Goal: Task Accomplishment & Management: Use online tool/utility

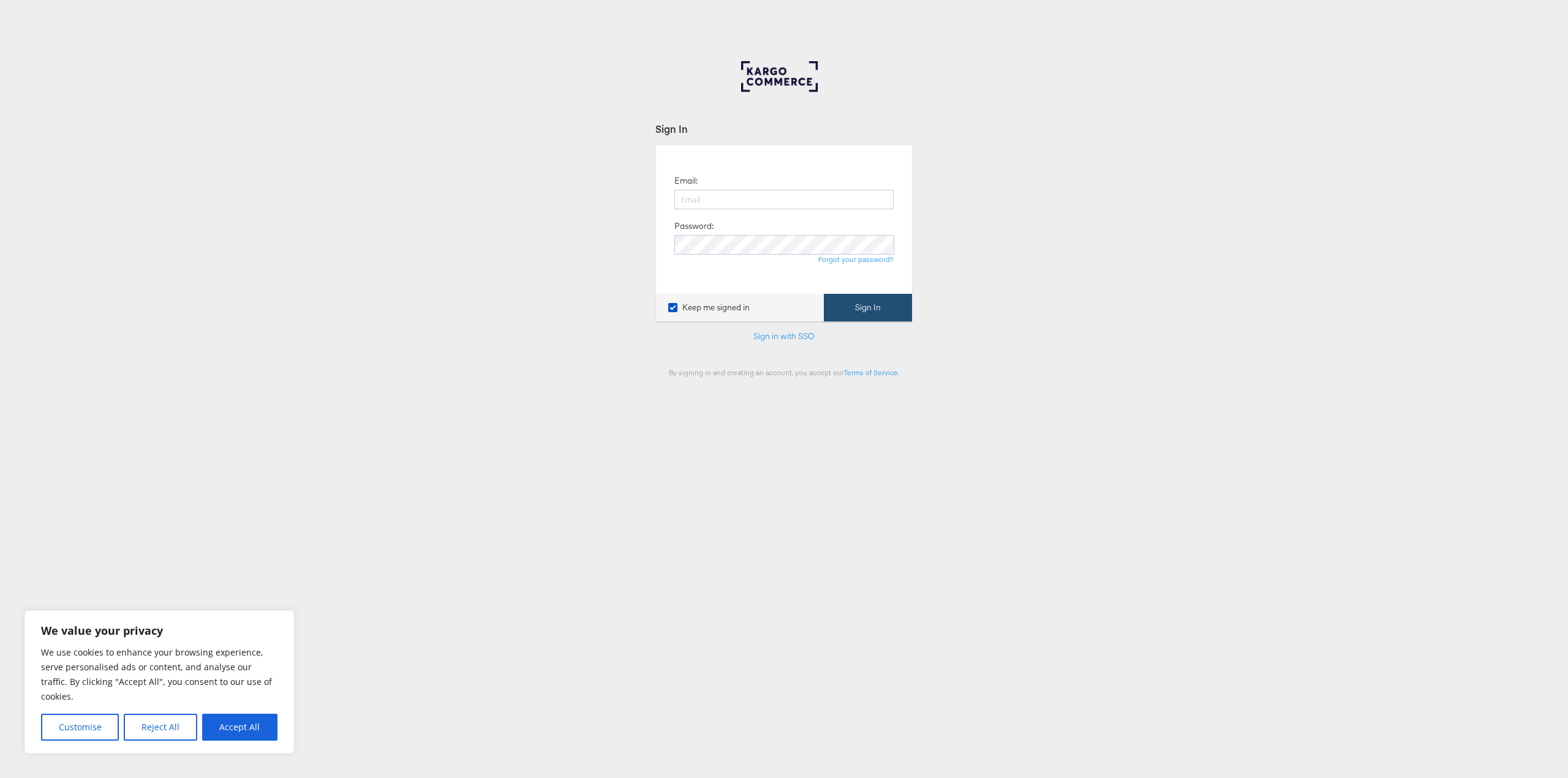
type input "liza.nolan@jdplc.com"
click at [872, 321] on button "Sign In" at bounding box center [867, 307] width 88 height 28
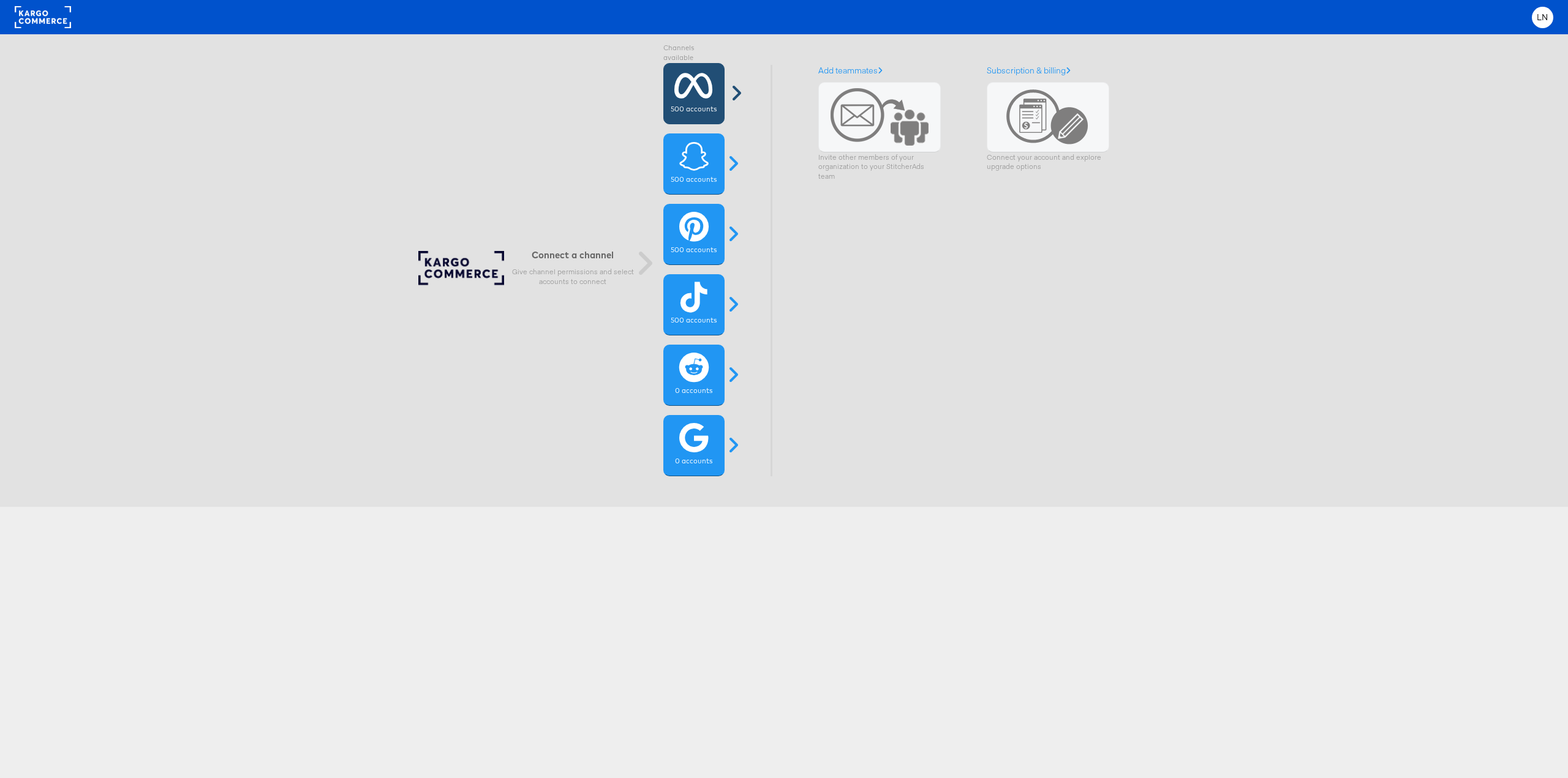
click at [733, 100] on span at bounding box center [736, 93] width 31 height 19
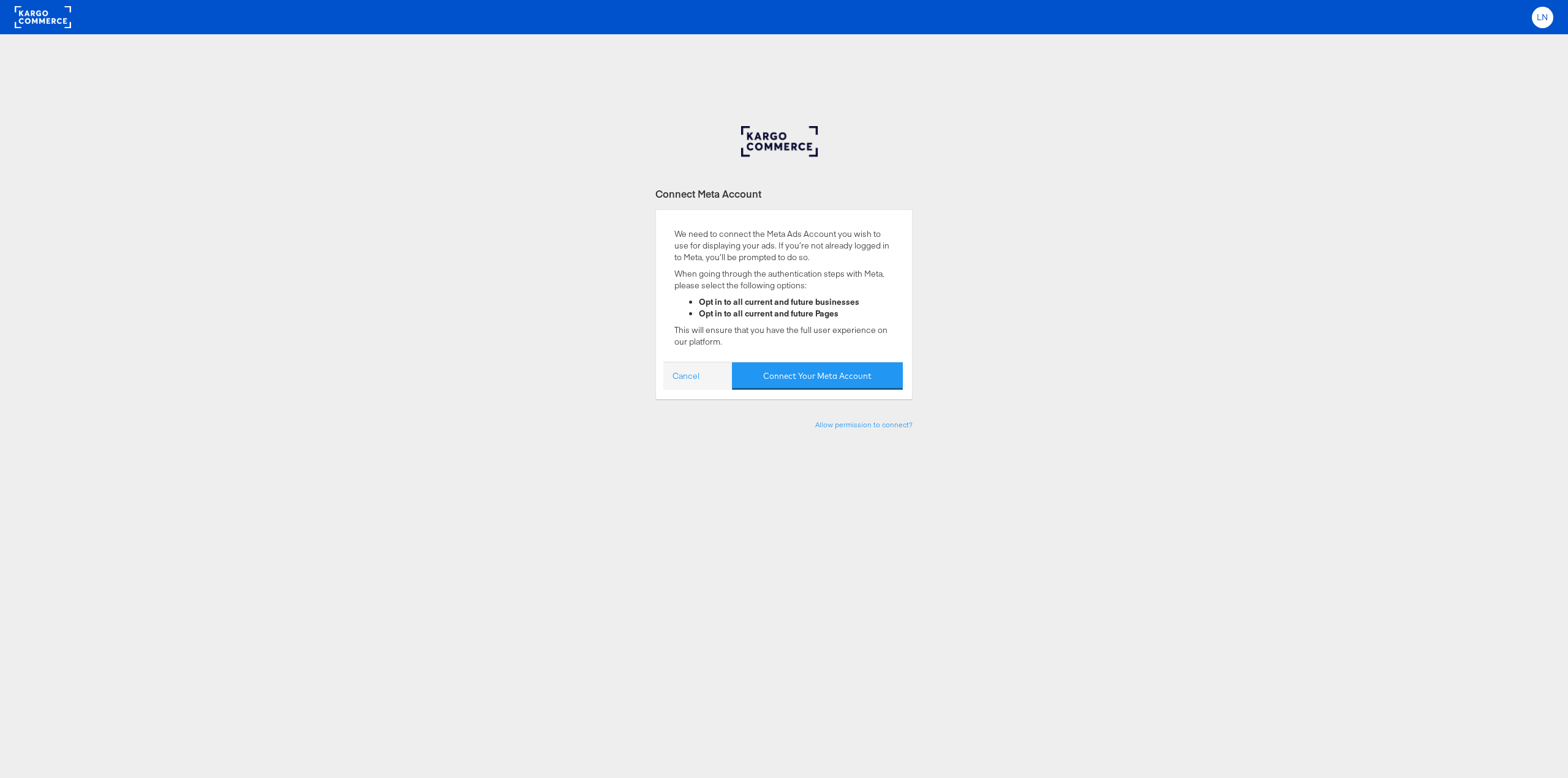
click at [1533, 19] on div "LN" at bounding box center [1542, 18] width 22 height 22
click at [686, 373] on link "Cancel" at bounding box center [686, 376] width 27 height 12
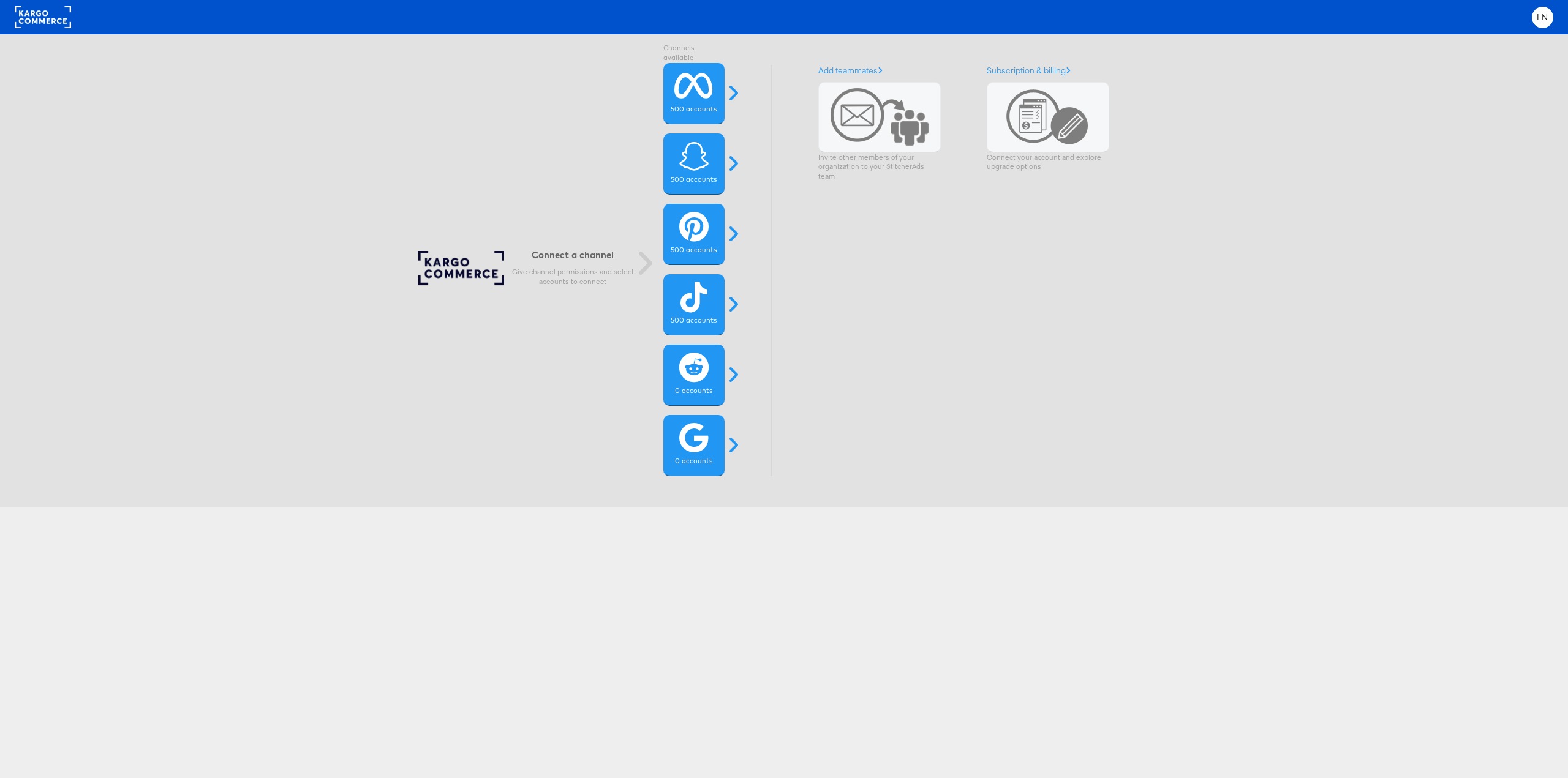
click at [57, 19] on rect at bounding box center [43, 17] width 57 height 22
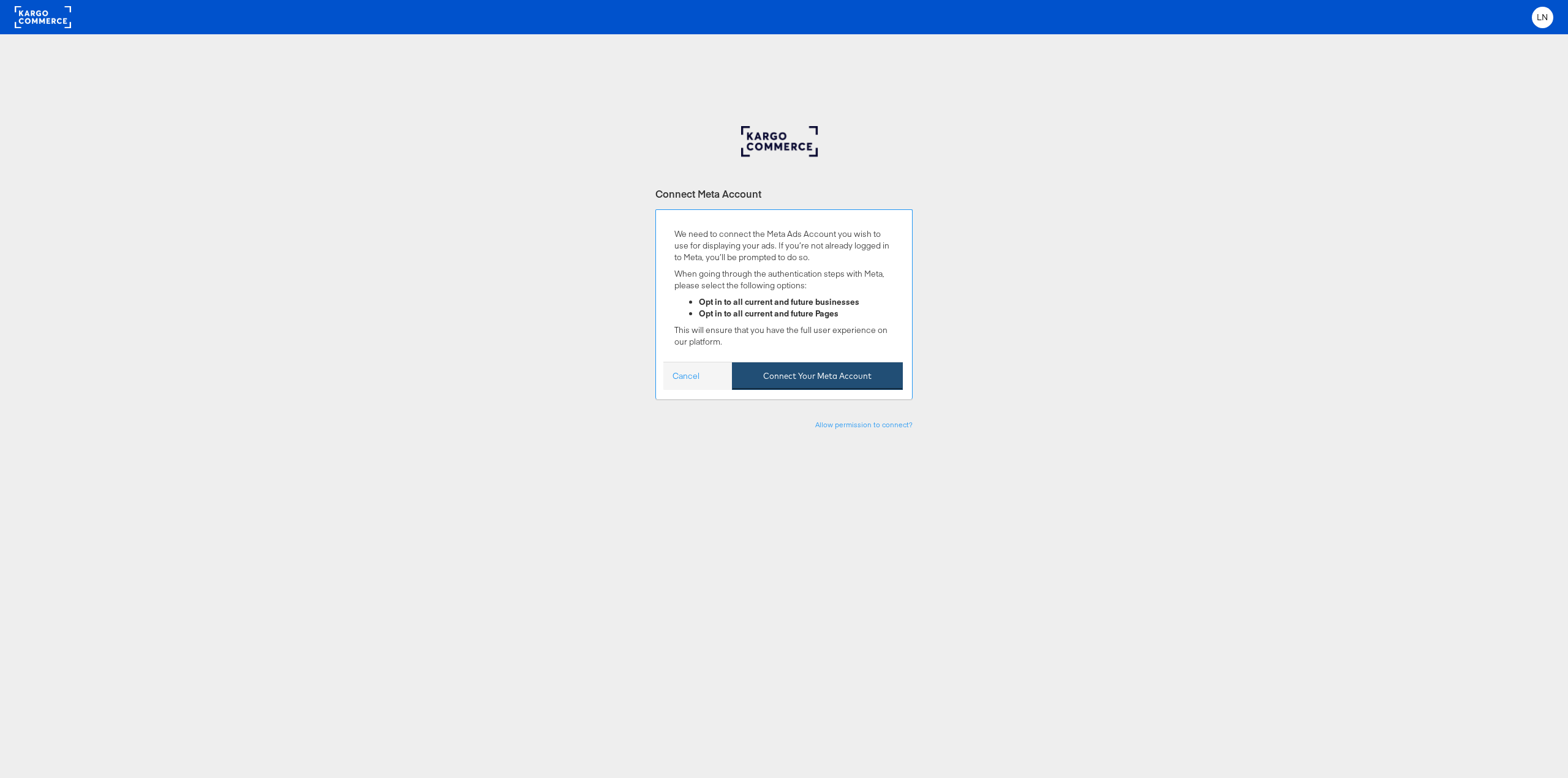
click at [818, 370] on button "Connect Your Meta Account" at bounding box center [817, 376] width 171 height 28
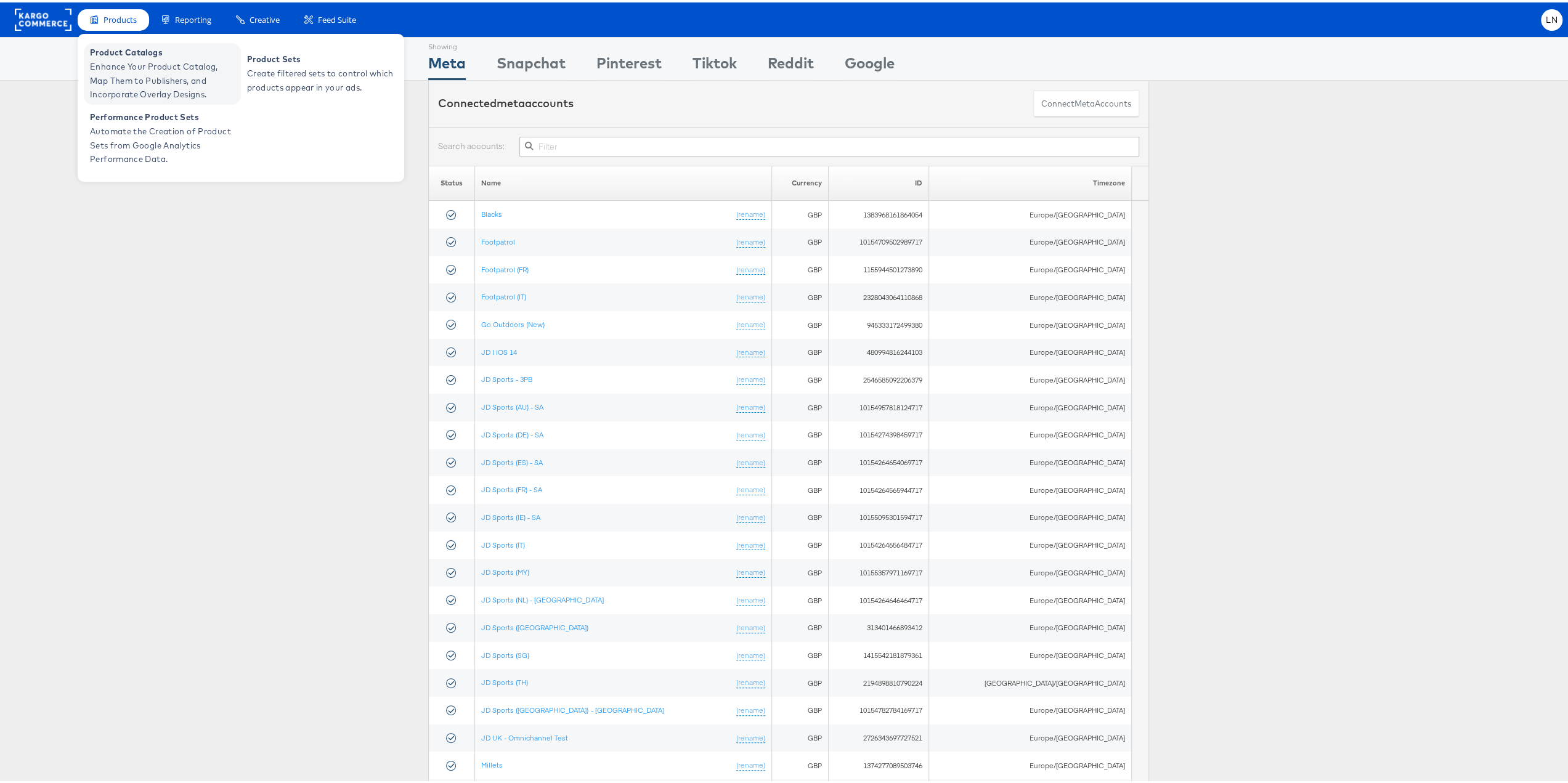
click at [130, 54] on span "Product Catalogs" at bounding box center [164, 50] width 148 height 14
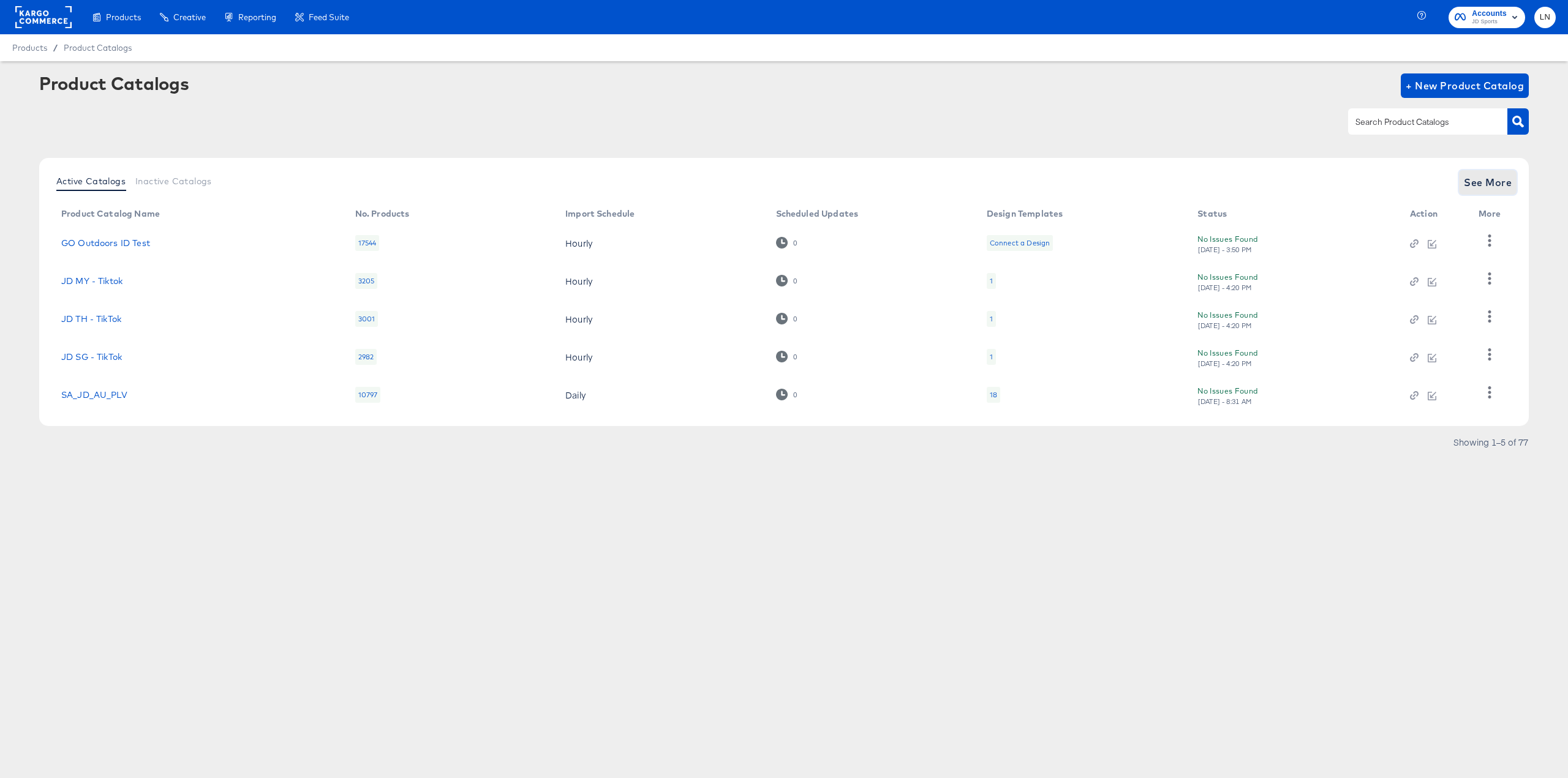
click at [1493, 189] on span "See More" at bounding box center [1487, 183] width 48 height 18
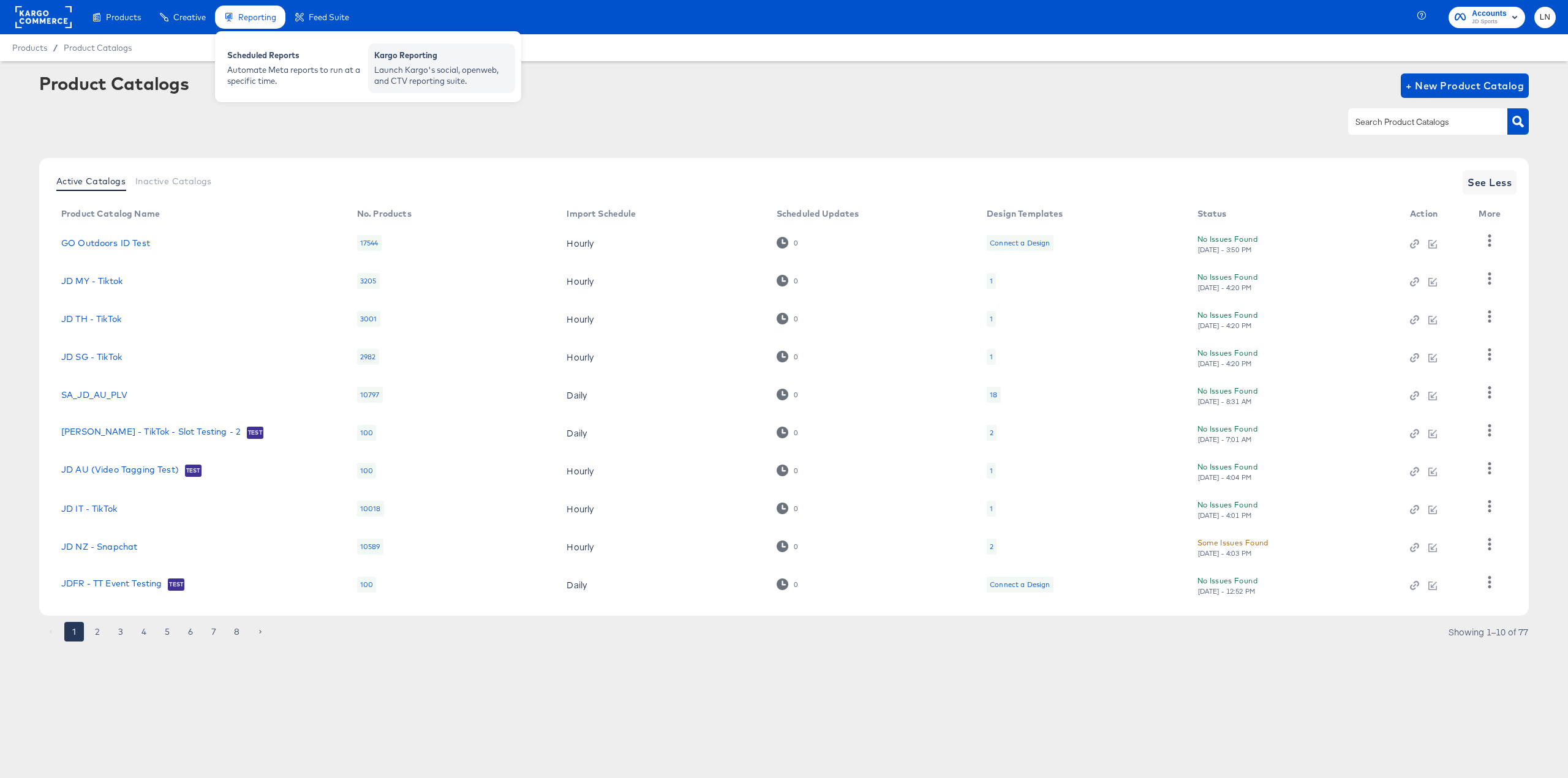
click at [419, 68] on div "Launch Kargo's social, openweb, and CTV reporting suite." at bounding box center [442, 75] width 135 height 23
click at [268, 56] on div "Scheduled Reports" at bounding box center [294, 57] width 135 height 15
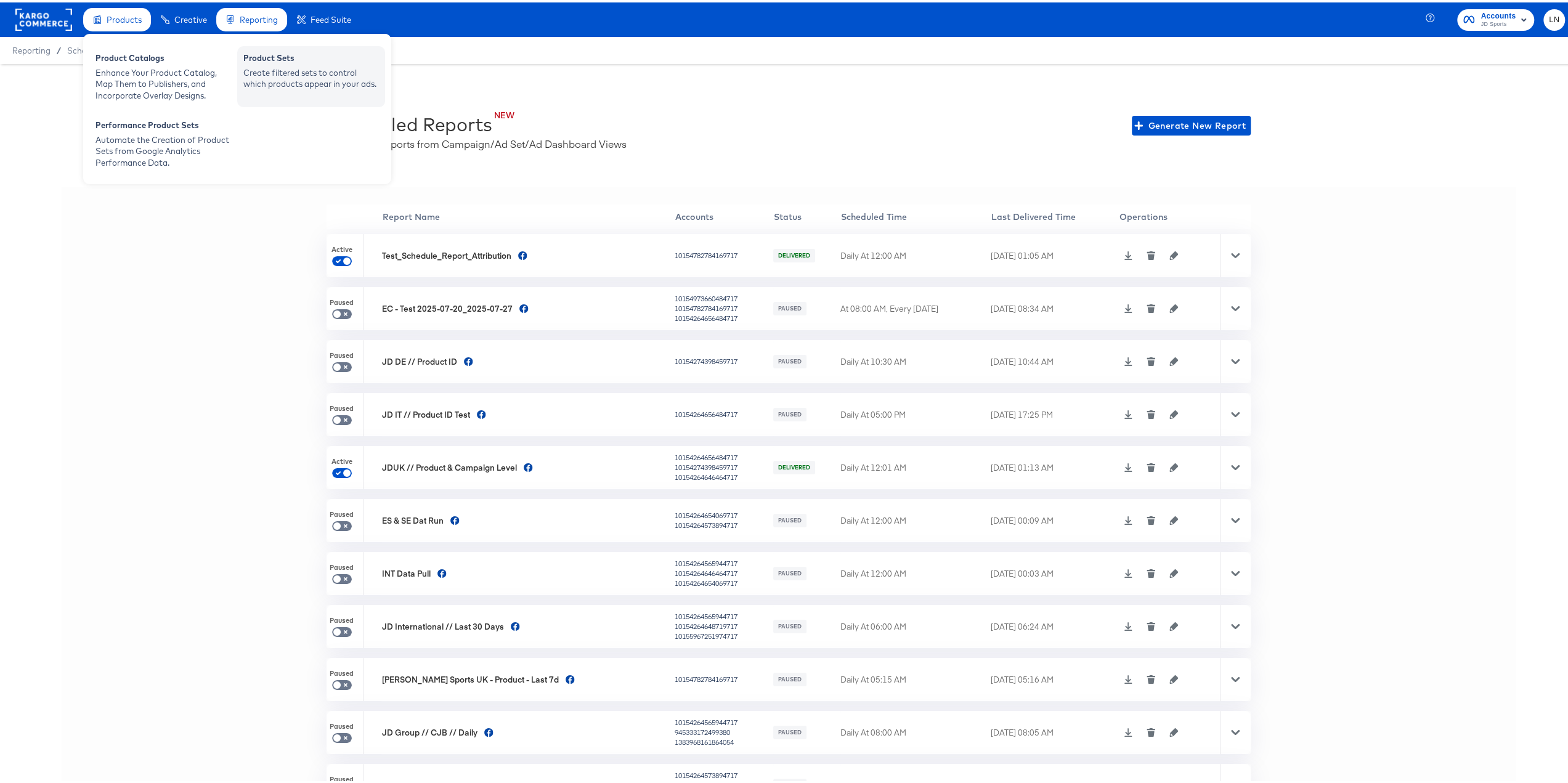
click at [292, 76] on div "Create filtered sets to control which products appear in your ads." at bounding box center [311, 76] width 136 height 23
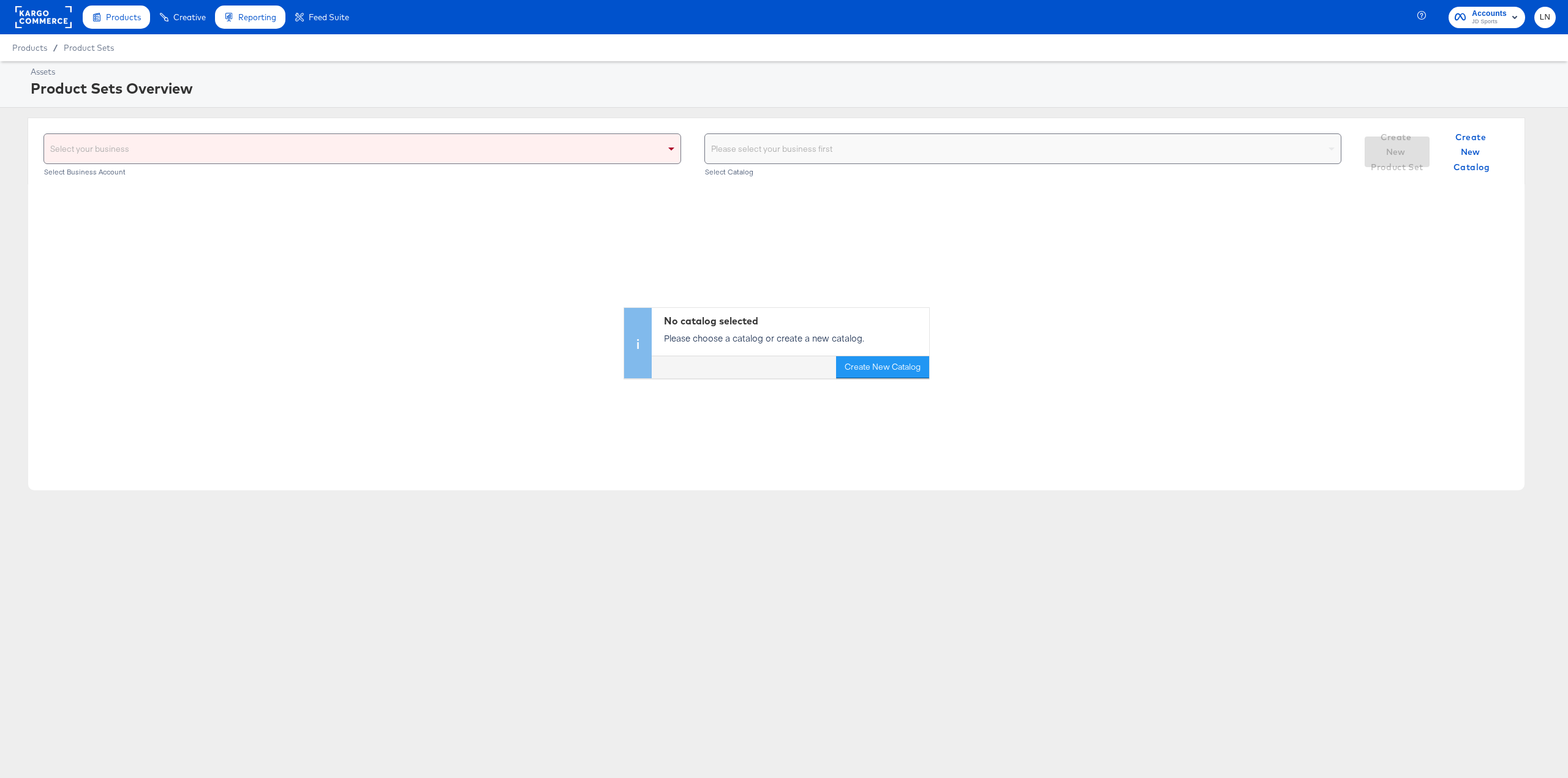
click at [386, 162] on div "Select your business" at bounding box center [362, 148] width 636 height 29
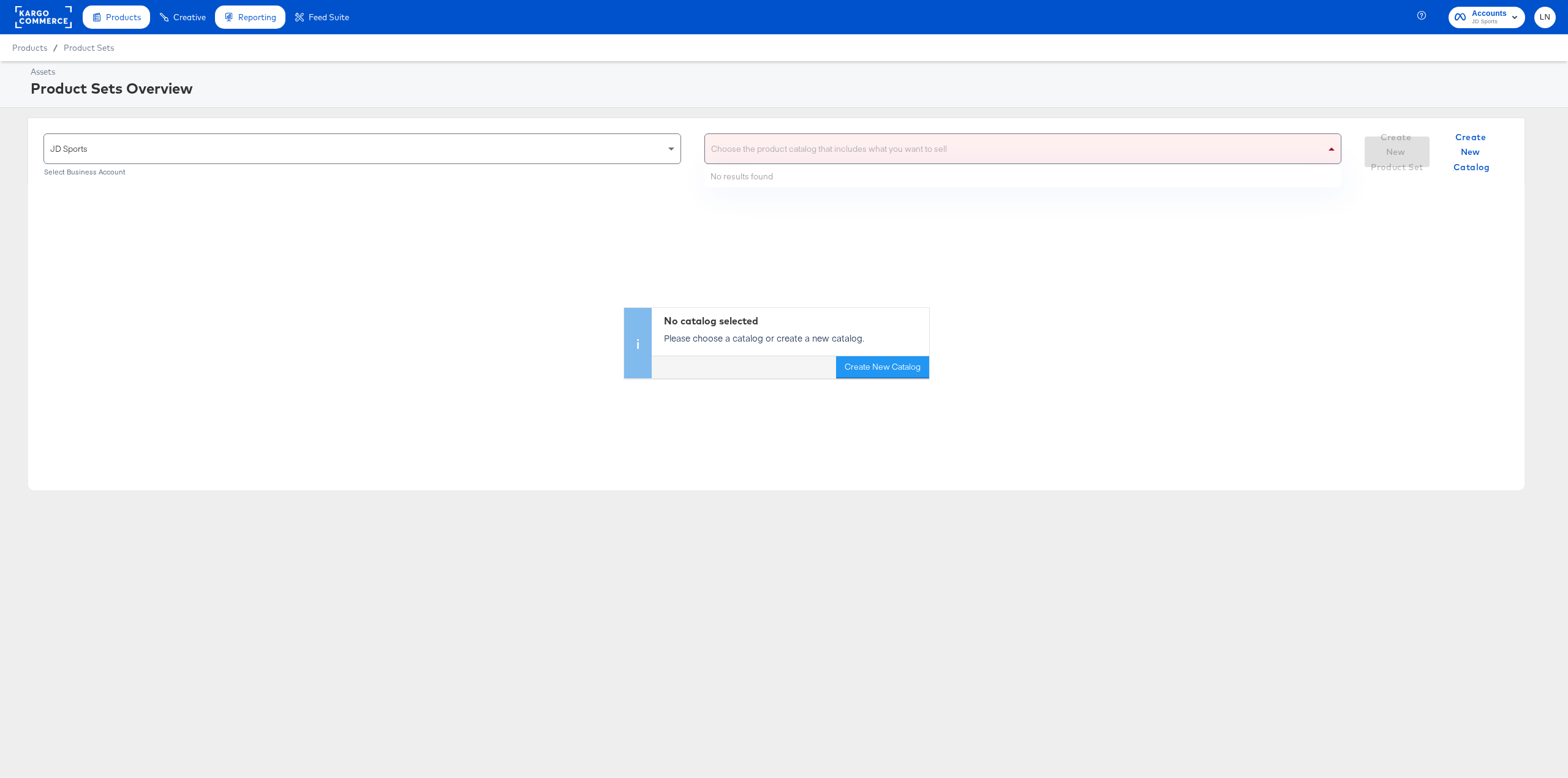
click at [827, 158] on div "Choose the product catalog that includes what you want to sell" at bounding box center [1023, 148] width 636 height 29
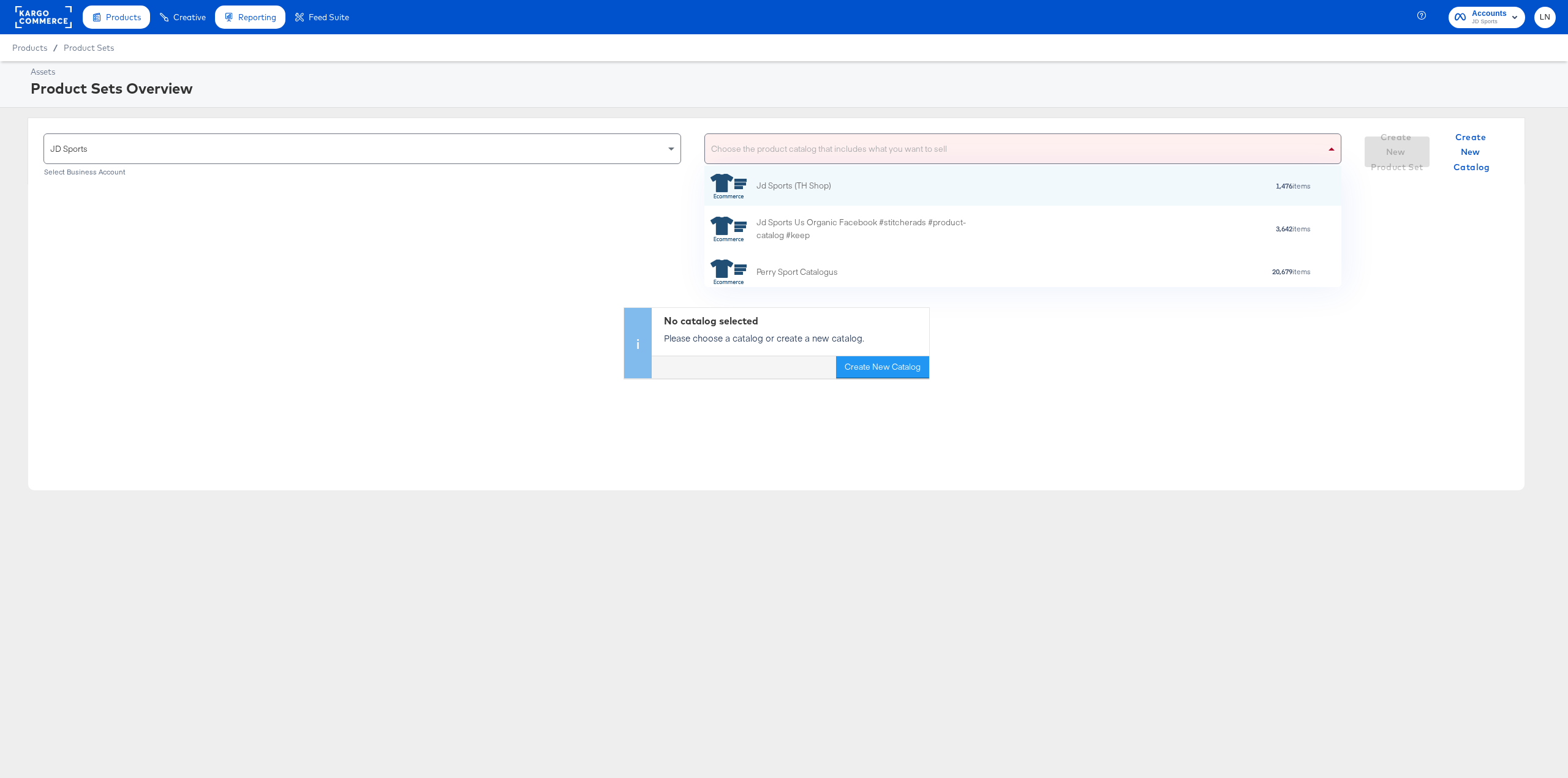
click at [837, 146] on div "Choose the product catalog that includes what you want to sell" at bounding box center [1023, 148] width 636 height 29
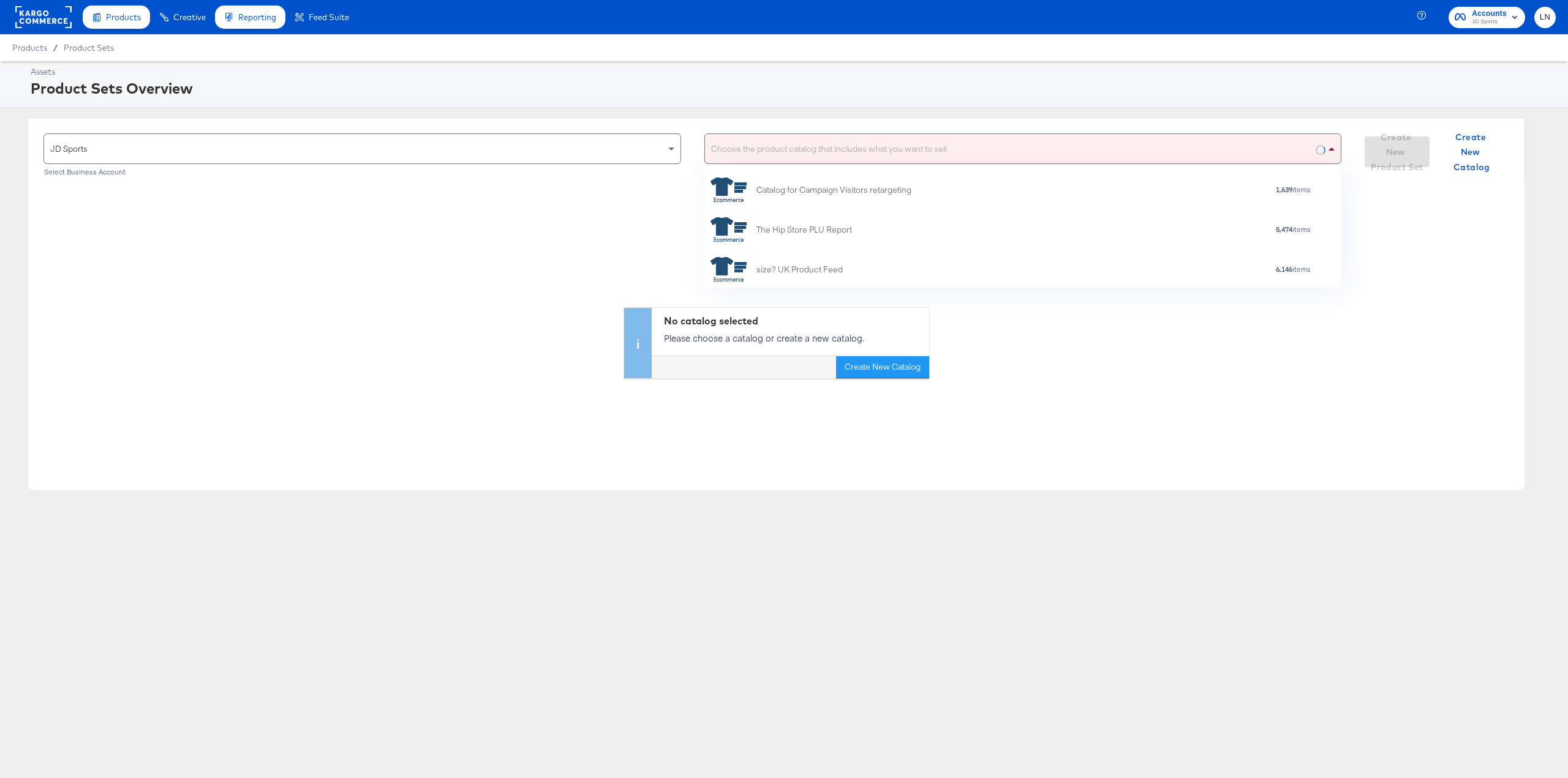
scroll to position [123, 0]
click at [1003, 147] on div "Choose the product catalog that includes what you want to sell" at bounding box center [1023, 148] width 636 height 29
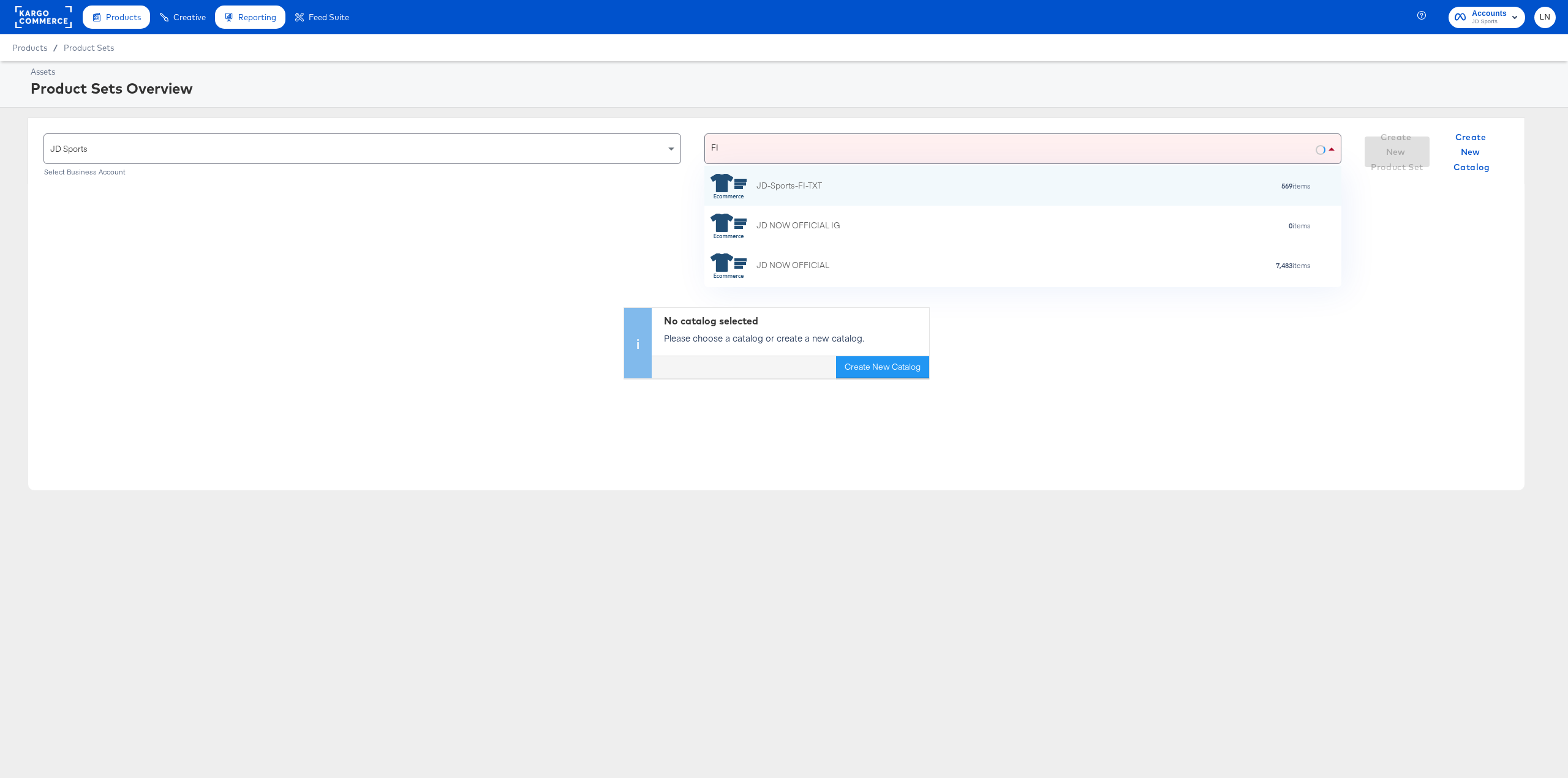
type input "F"
type input "NL"
click at [988, 187] on div "5,738 items" at bounding box center [1058, 186] width 505 height 8
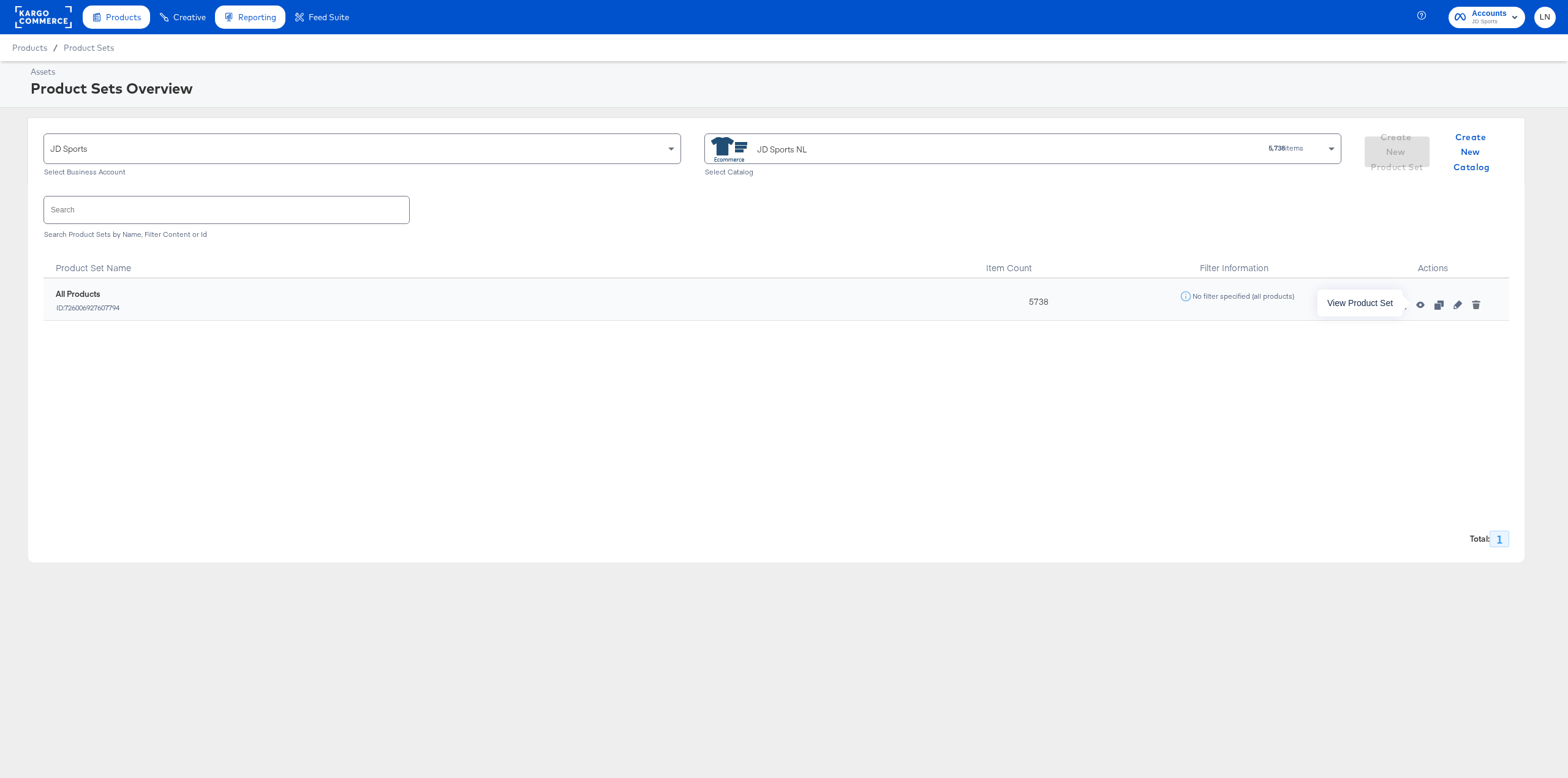
click at [1424, 304] on icon "button" at bounding box center [1420, 305] width 8 height 7
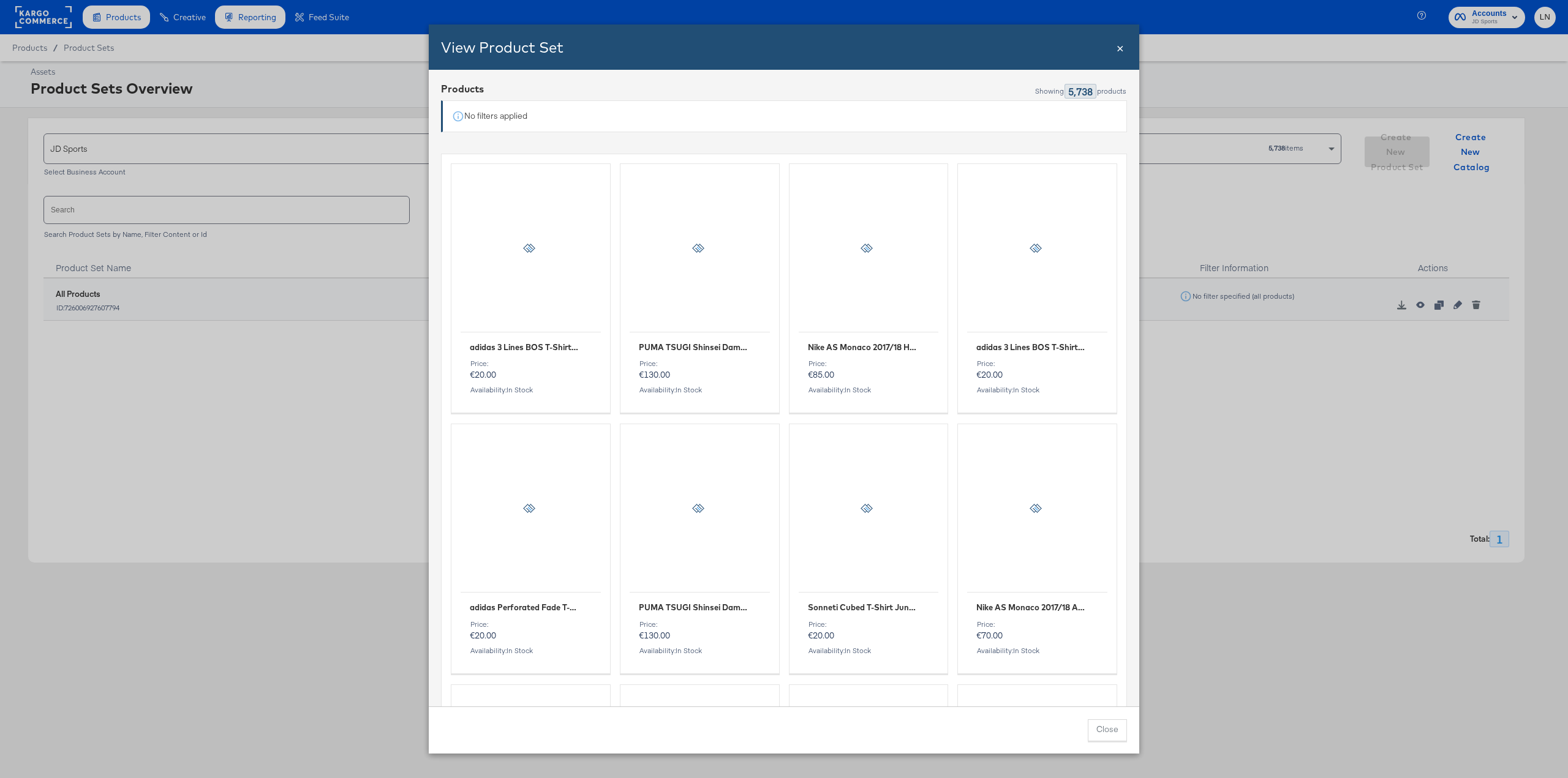
click at [1115, 45] on div "View Product Set Close ×" at bounding box center [784, 47] width 711 height 45
click at [1122, 47] on span "×" at bounding box center [1119, 47] width 8 height 17
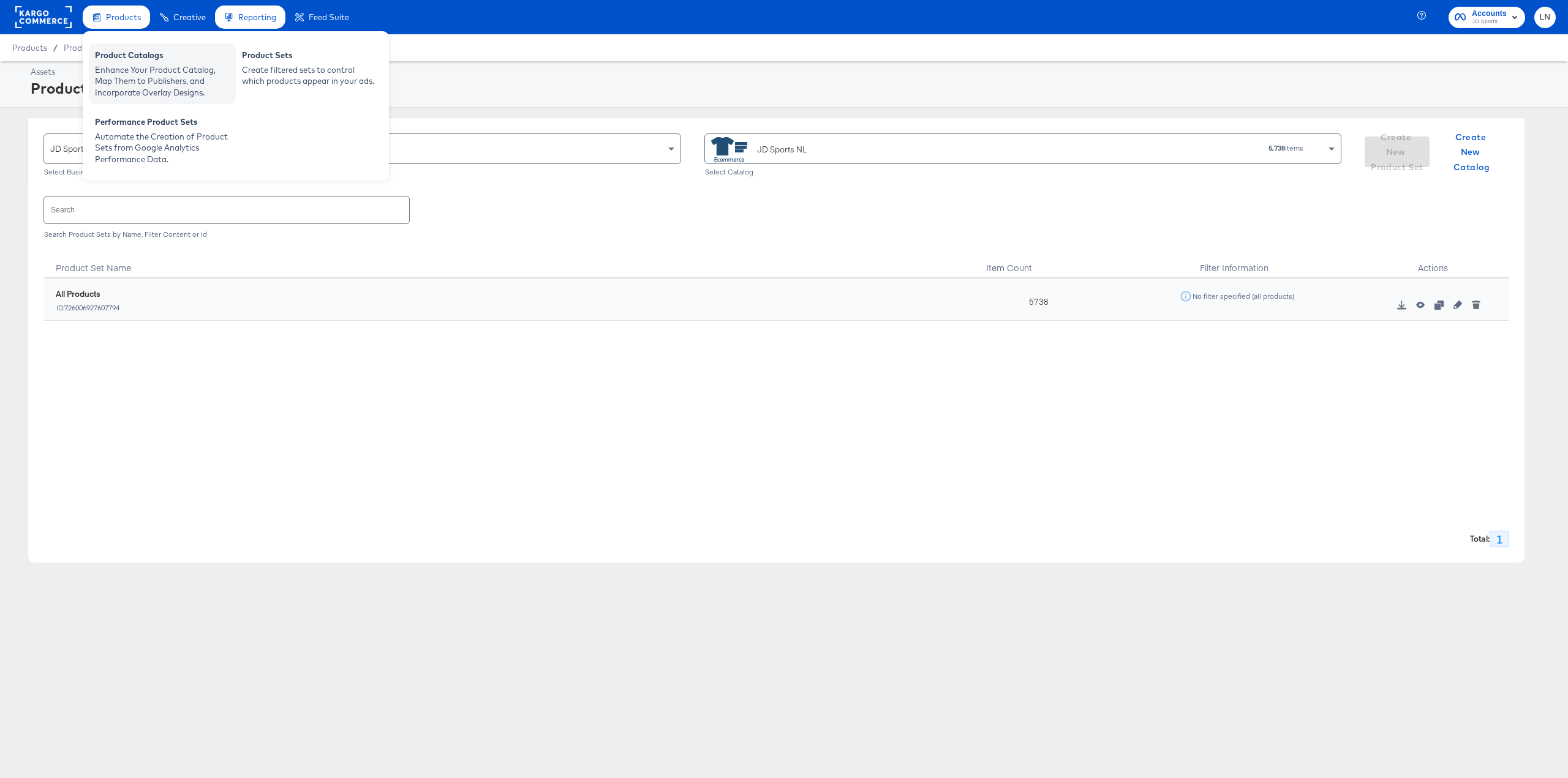
click at [133, 66] on div "Enhance Your Product Catalog, Map Them to Publishers, and Incorporate Overlay D…" at bounding box center [163, 81] width 135 height 34
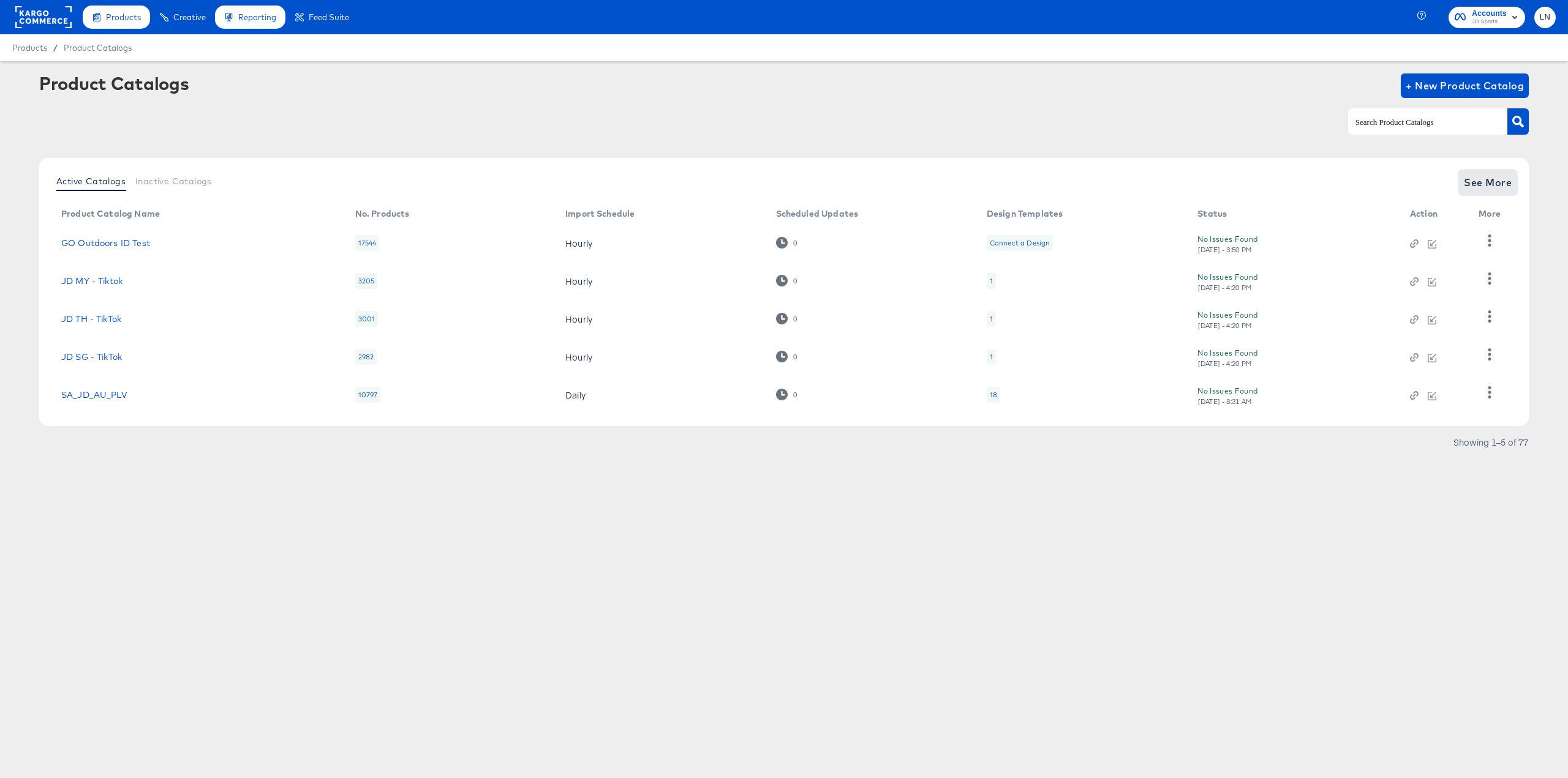
click at [1475, 182] on span "See More" at bounding box center [1487, 183] width 48 height 18
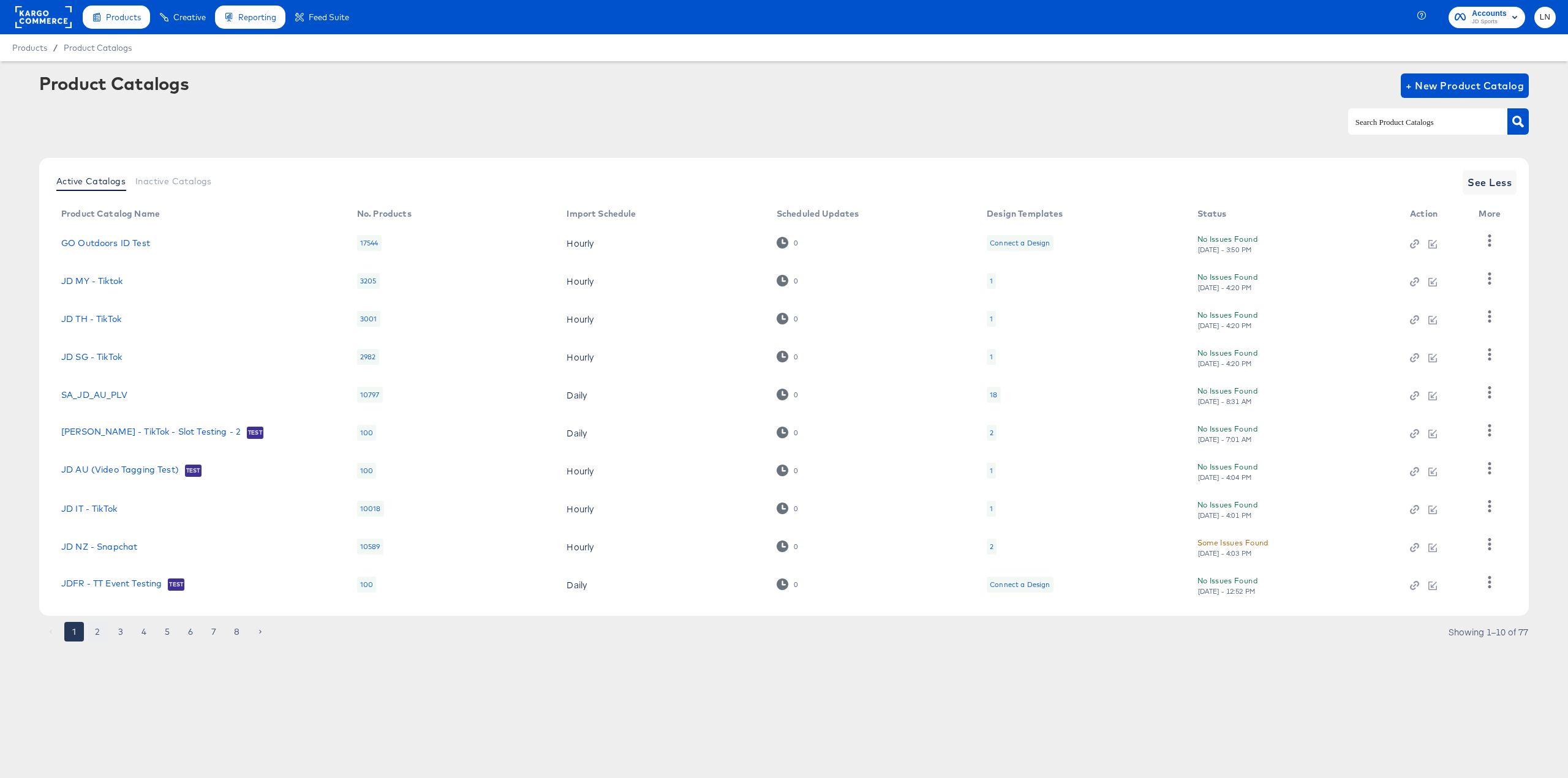
click at [100, 632] on button "2" at bounding box center [97, 631] width 19 height 19
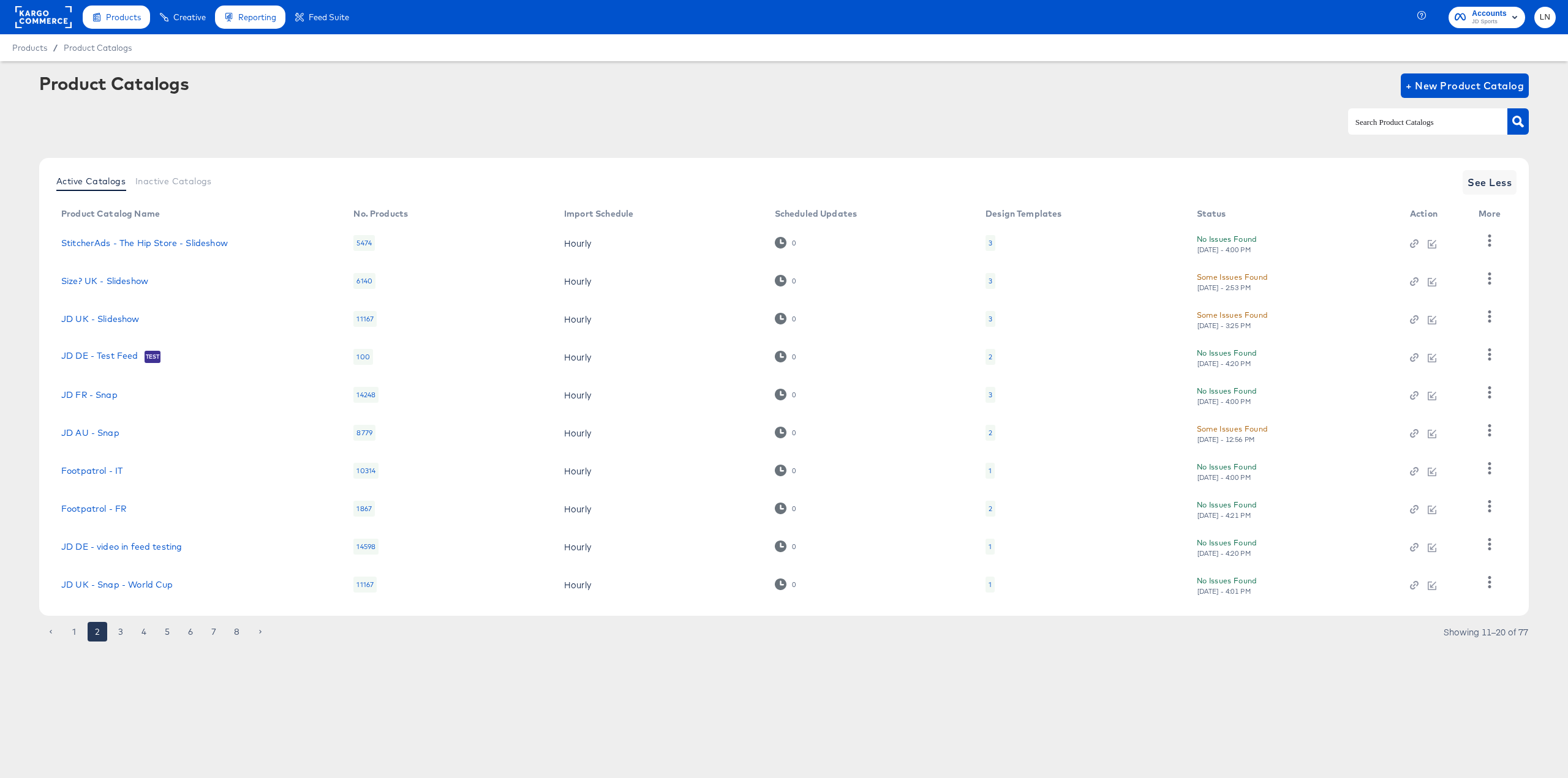
click at [1378, 126] on input "text" at bounding box center [1418, 122] width 130 height 14
type input "NL"
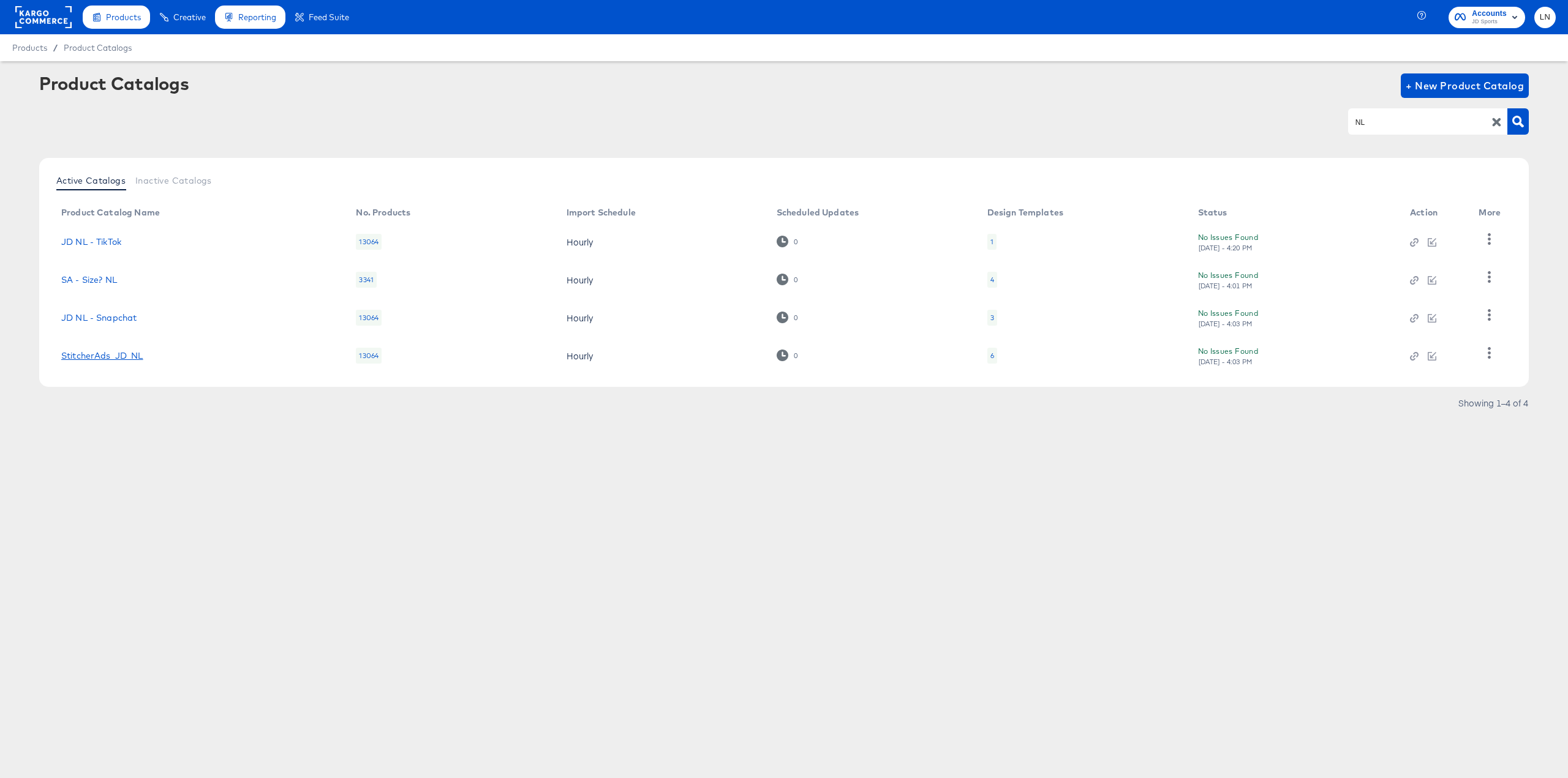
click at [104, 355] on link "StitcherAds_JD_NL" at bounding box center [102, 356] width 82 height 10
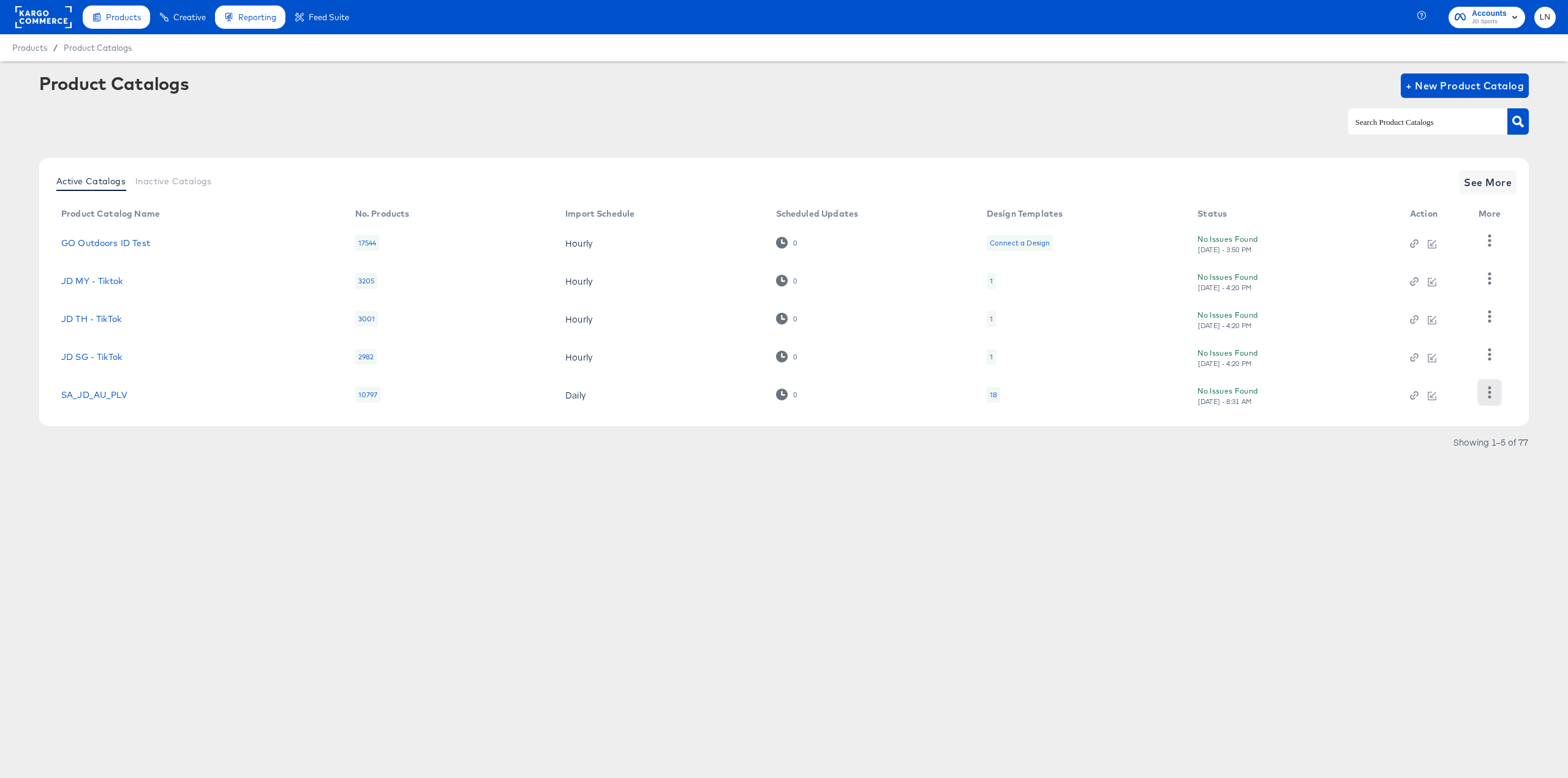
click at [1495, 392] on button "button" at bounding box center [1489, 392] width 22 height 24
click at [957, 524] on div "Products Creative Reporting Feed Suite Accounts JD Sports LN Products / Product…" at bounding box center [784, 389] width 1568 height 778
click at [1504, 22] on span "JD Sports" at bounding box center [1489, 23] width 35 height 10
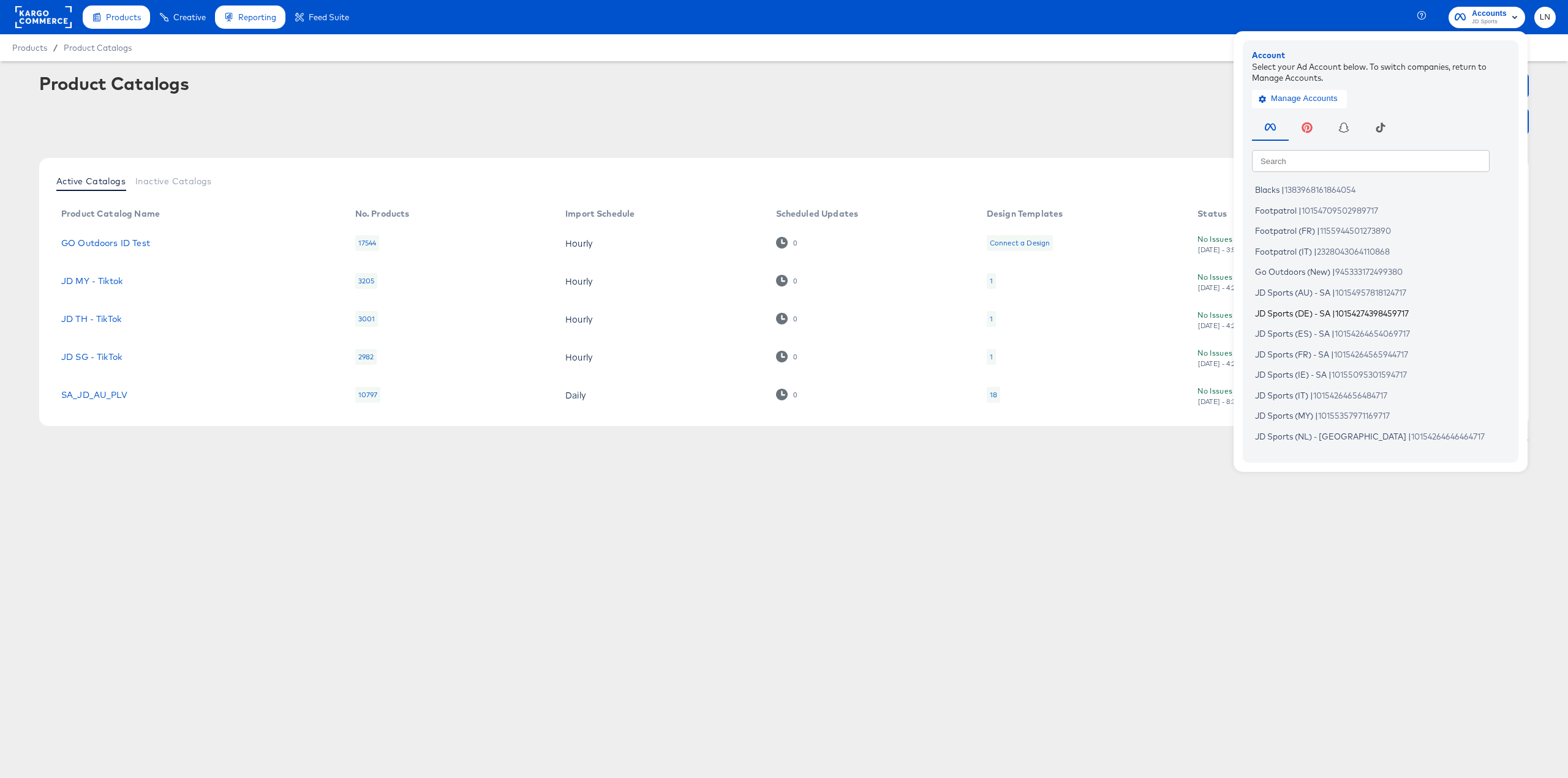
click at [1308, 314] on span "JD Sports (DE) - SA" at bounding box center [1292, 313] width 75 height 10
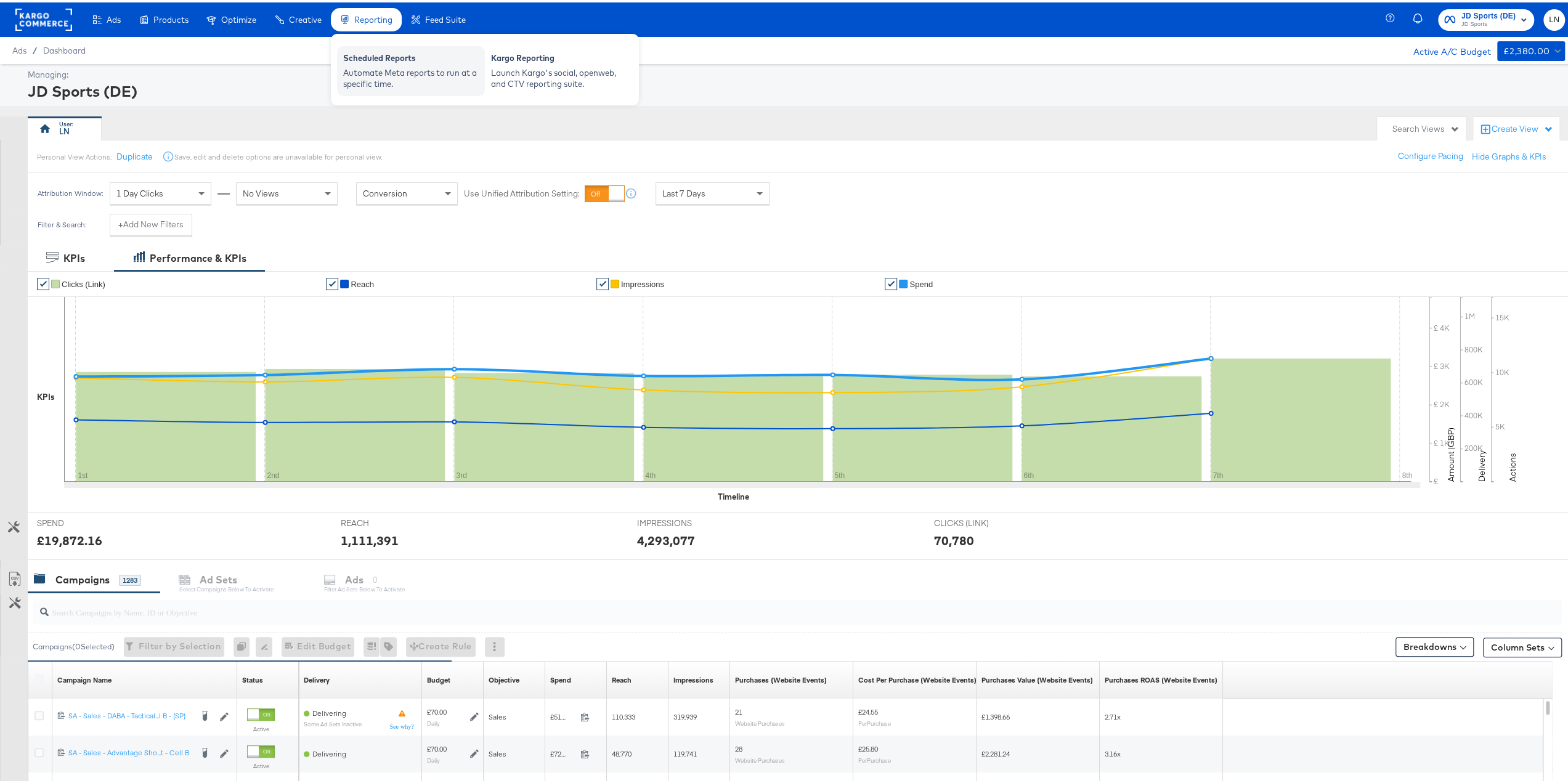
click at [382, 72] on div "Automate Meta reports to run at a specific time." at bounding box center [411, 76] width 136 height 23
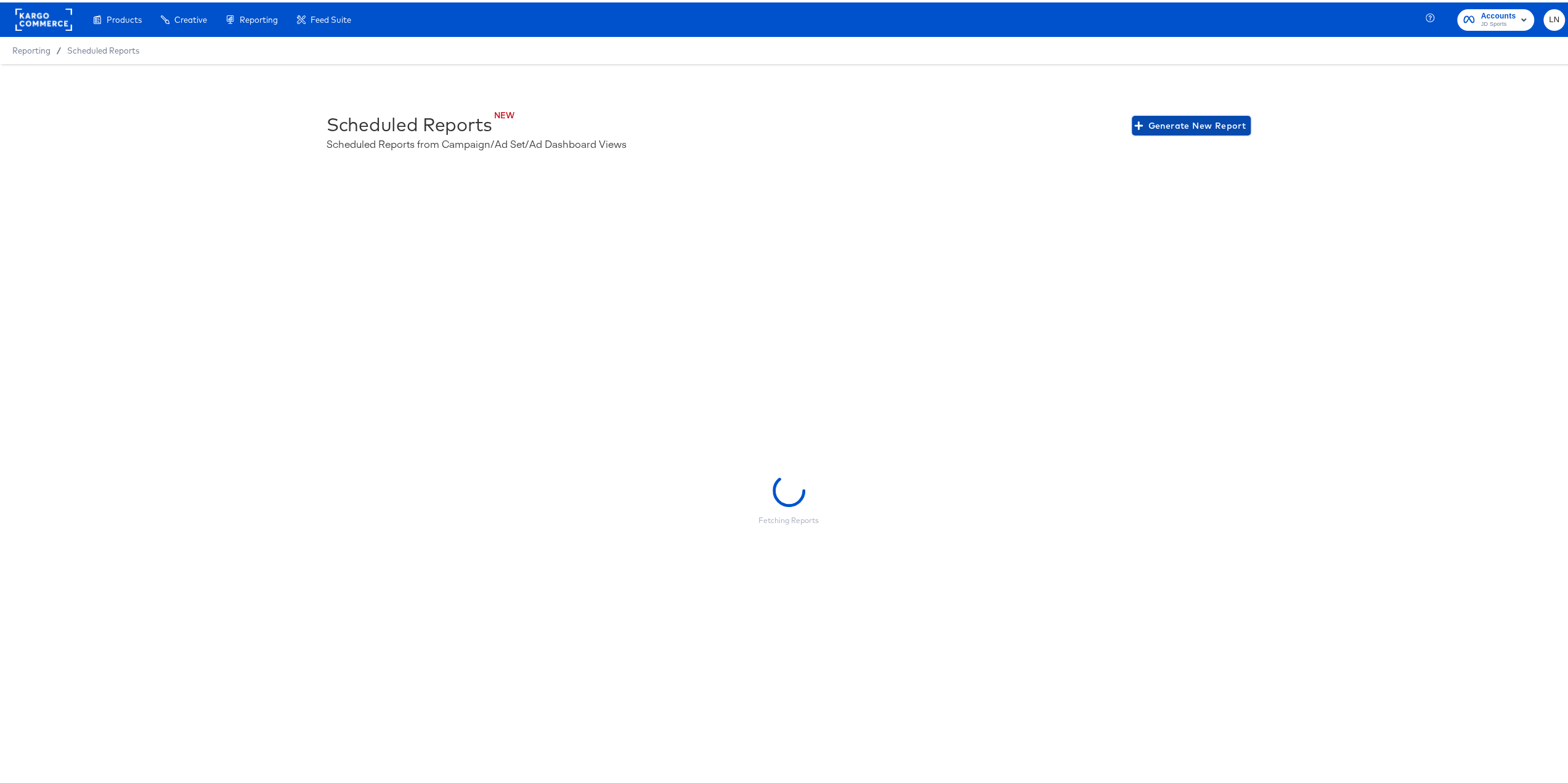
click at [1194, 122] on span "Generate New Report" at bounding box center [1191, 123] width 109 height 15
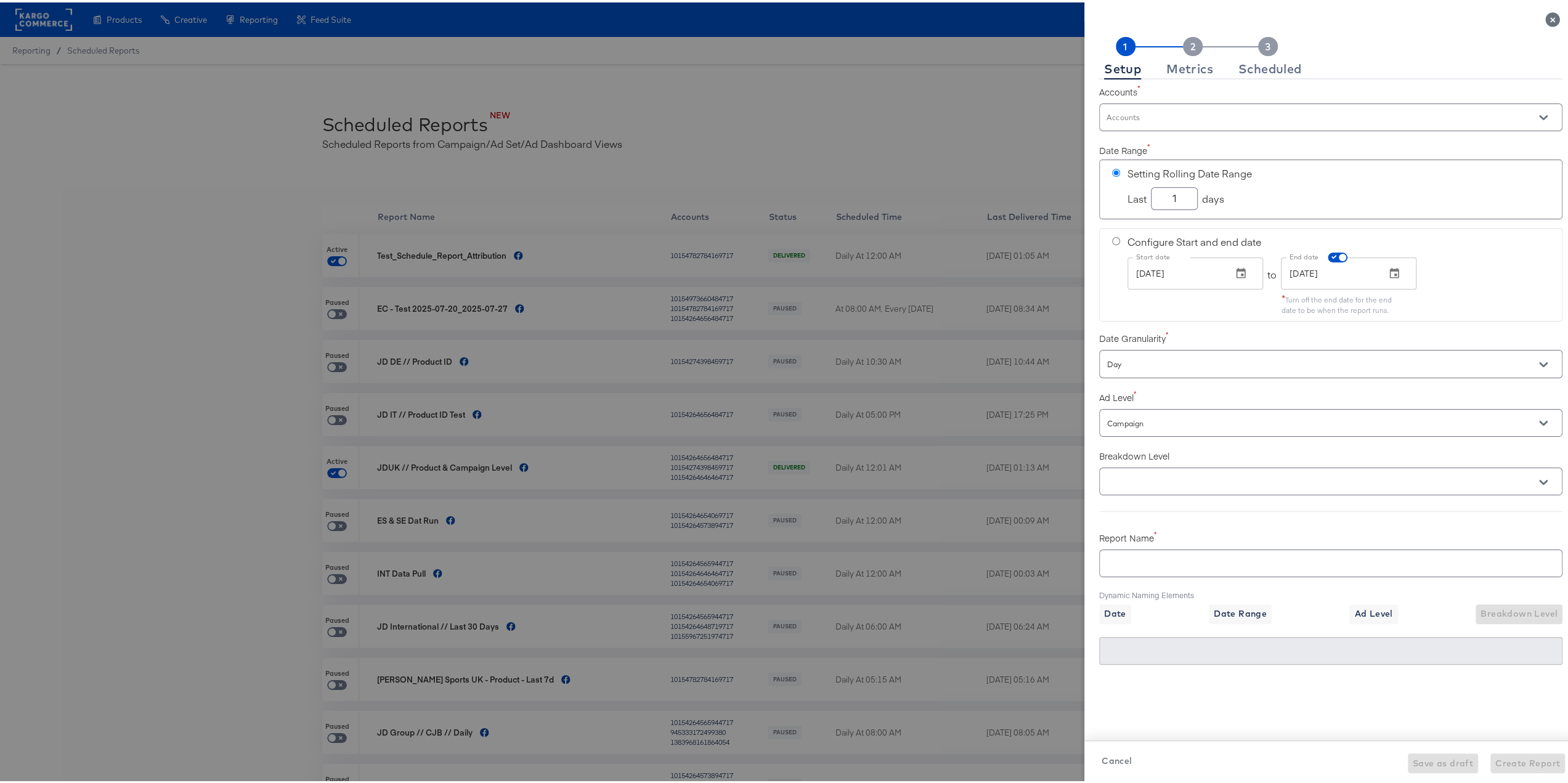
checkbox input "true"
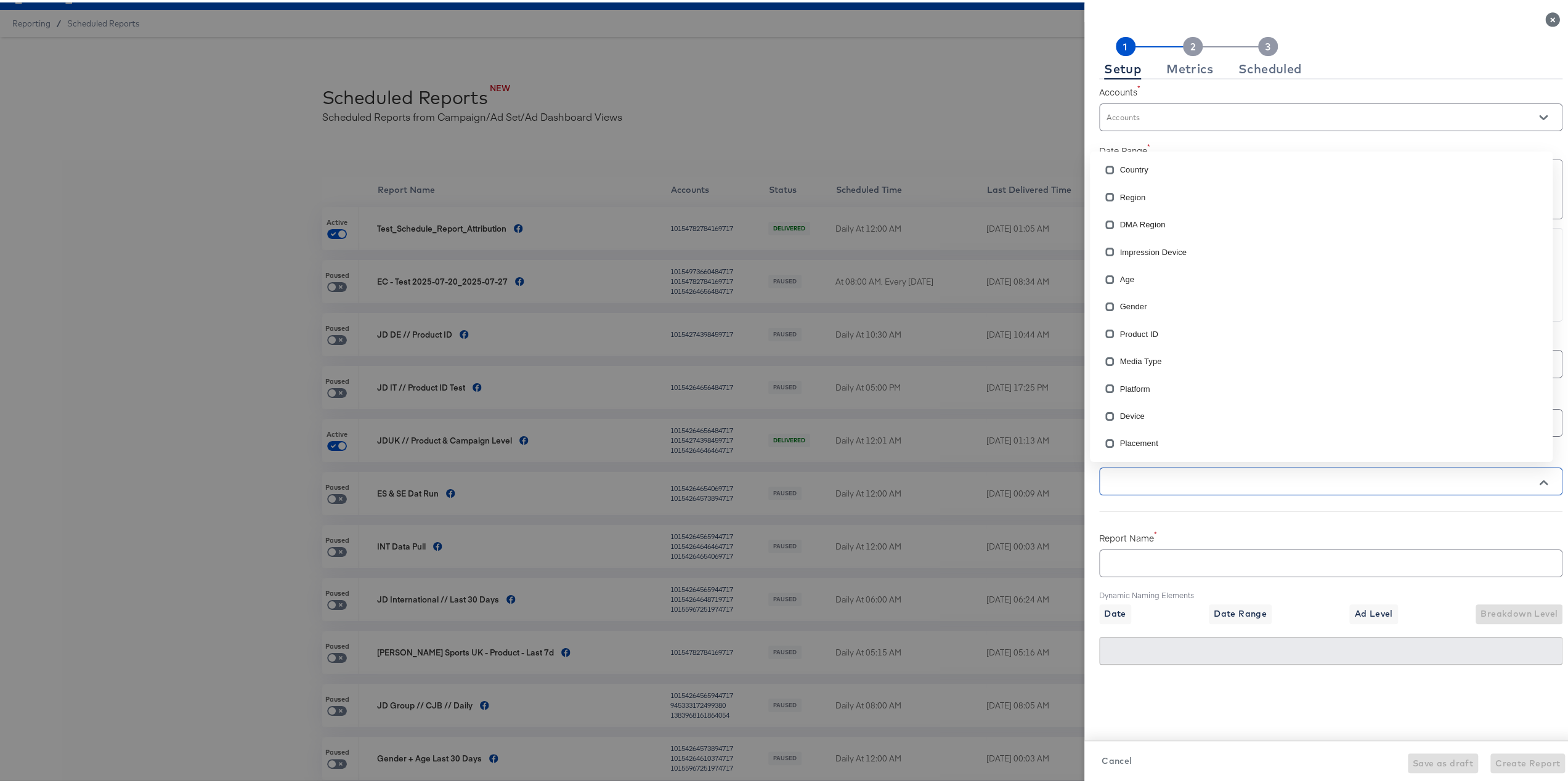
click at [1176, 478] on input "text" at bounding box center [1312, 479] width 417 height 14
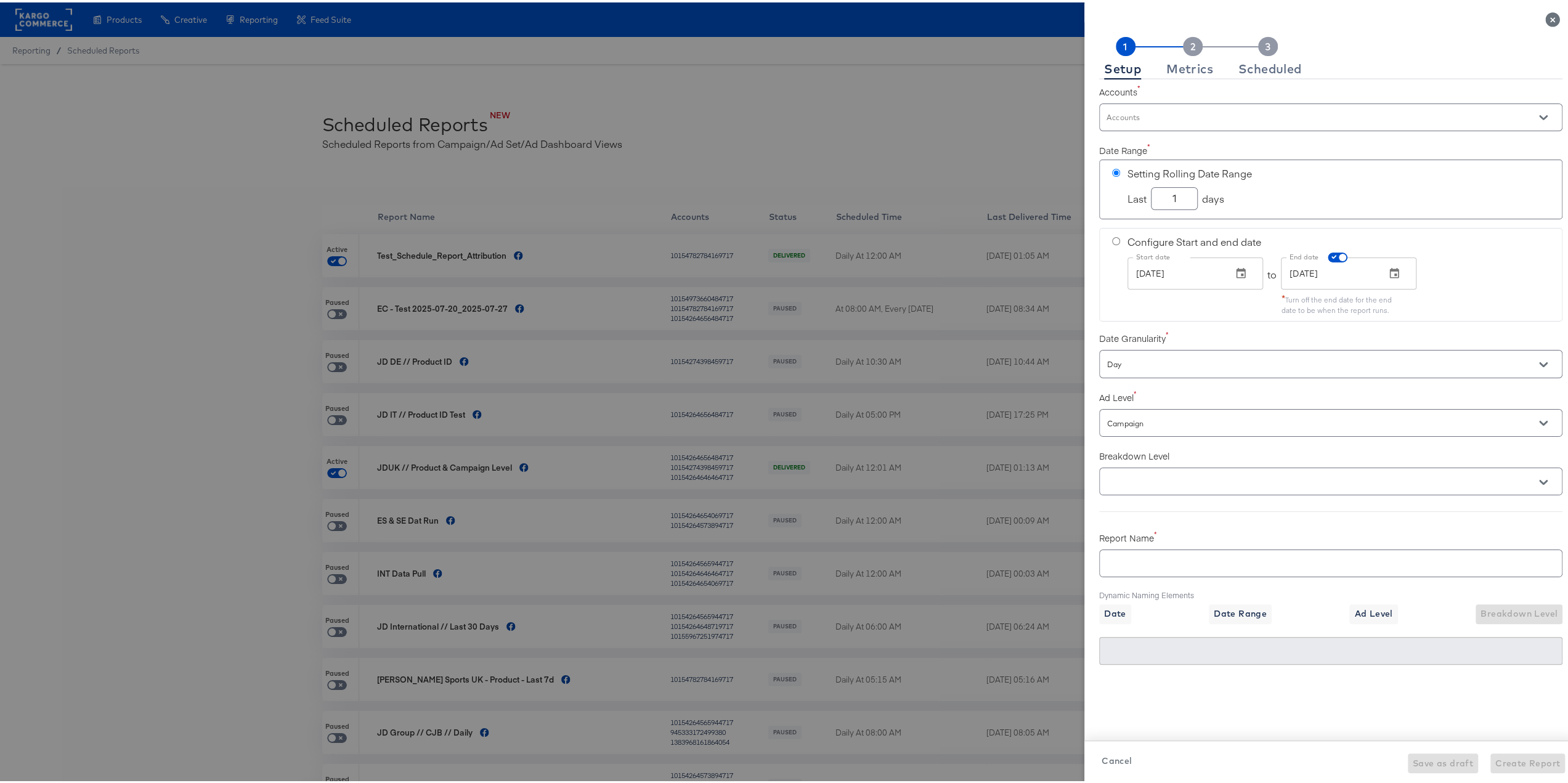
click at [1368, 54] on div "Setup Metrics Scheduled" at bounding box center [1331, 55] width 463 height 43
click at [695, 151] on div at bounding box center [789, 391] width 1577 height 783
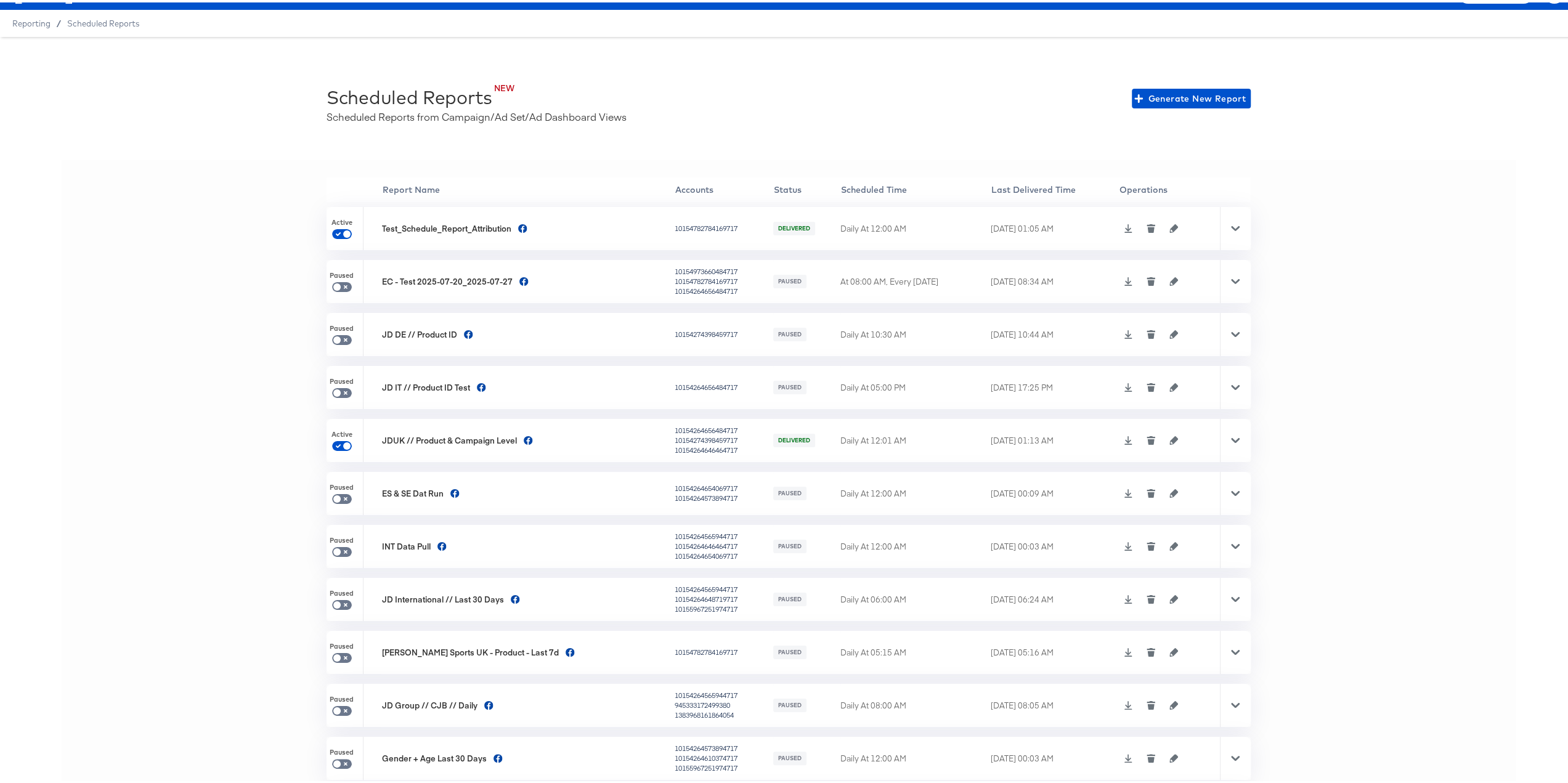
click at [1231, 335] on icon at bounding box center [1235, 332] width 8 height 8
